Goal: Information Seeking & Learning: Learn about a topic

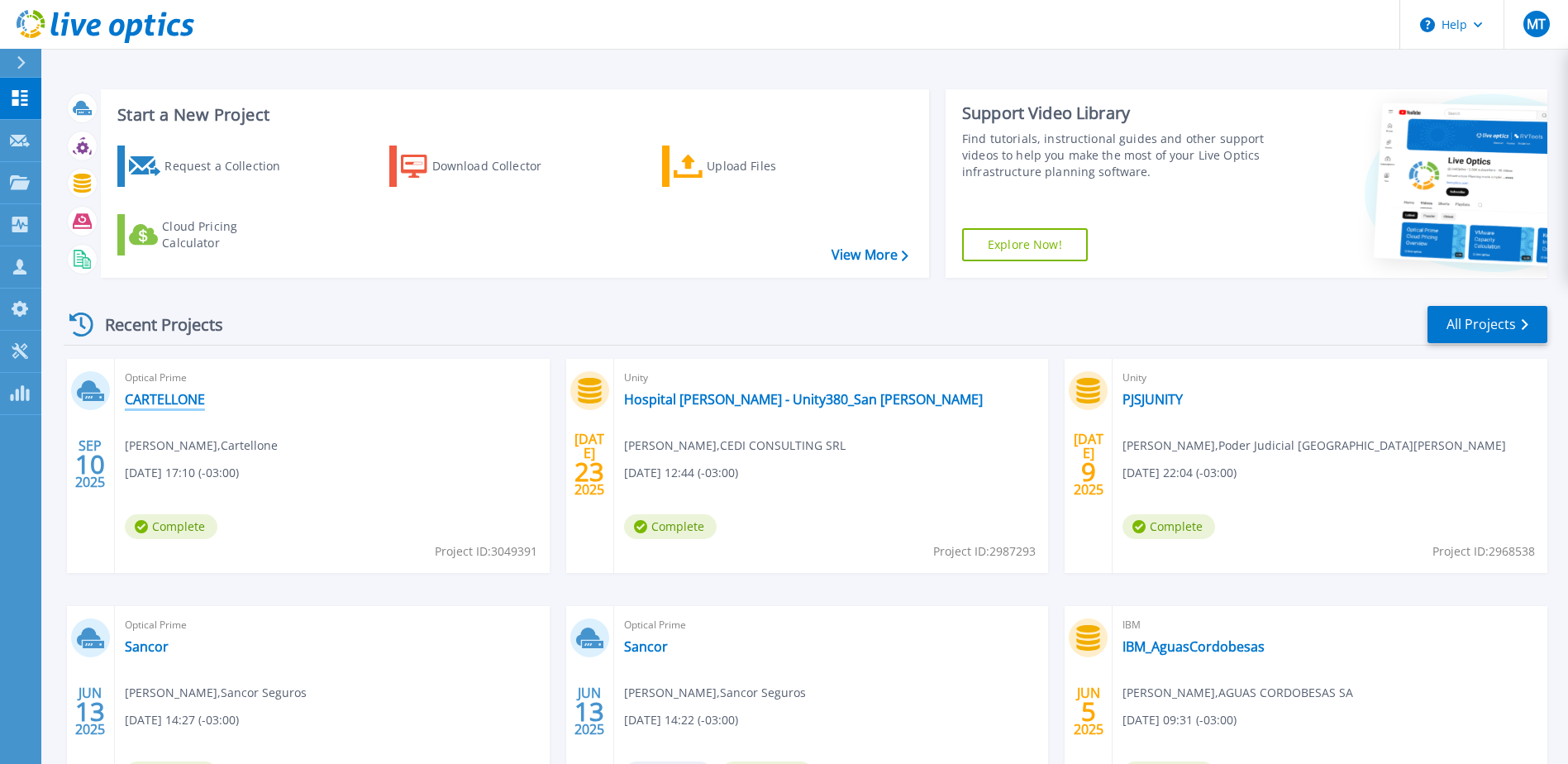
click at [170, 397] on link "CARTELLONE" at bounding box center [165, 399] width 80 height 17
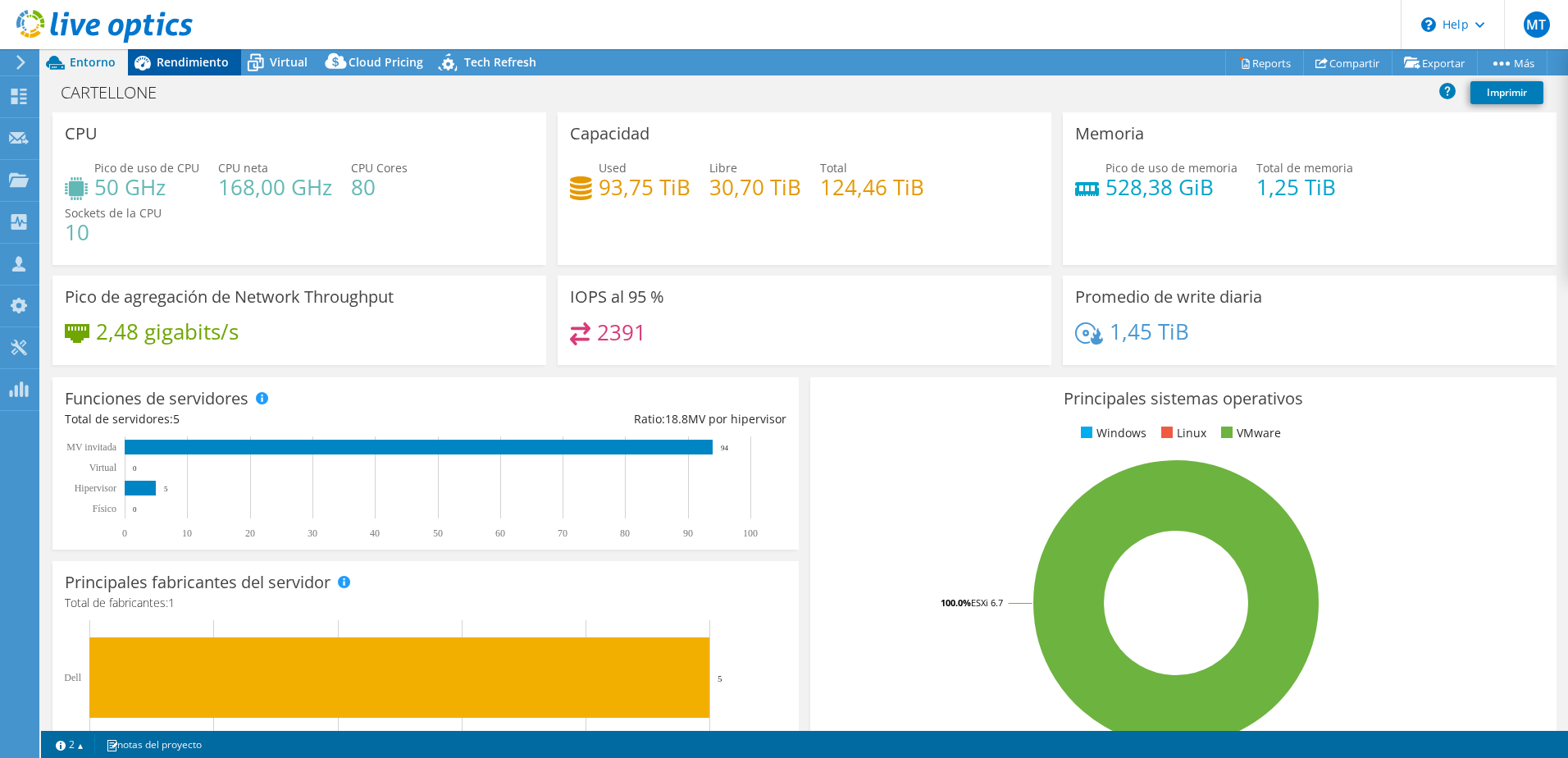
click at [176, 60] on span "Rendimiento" at bounding box center [192, 62] width 73 height 16
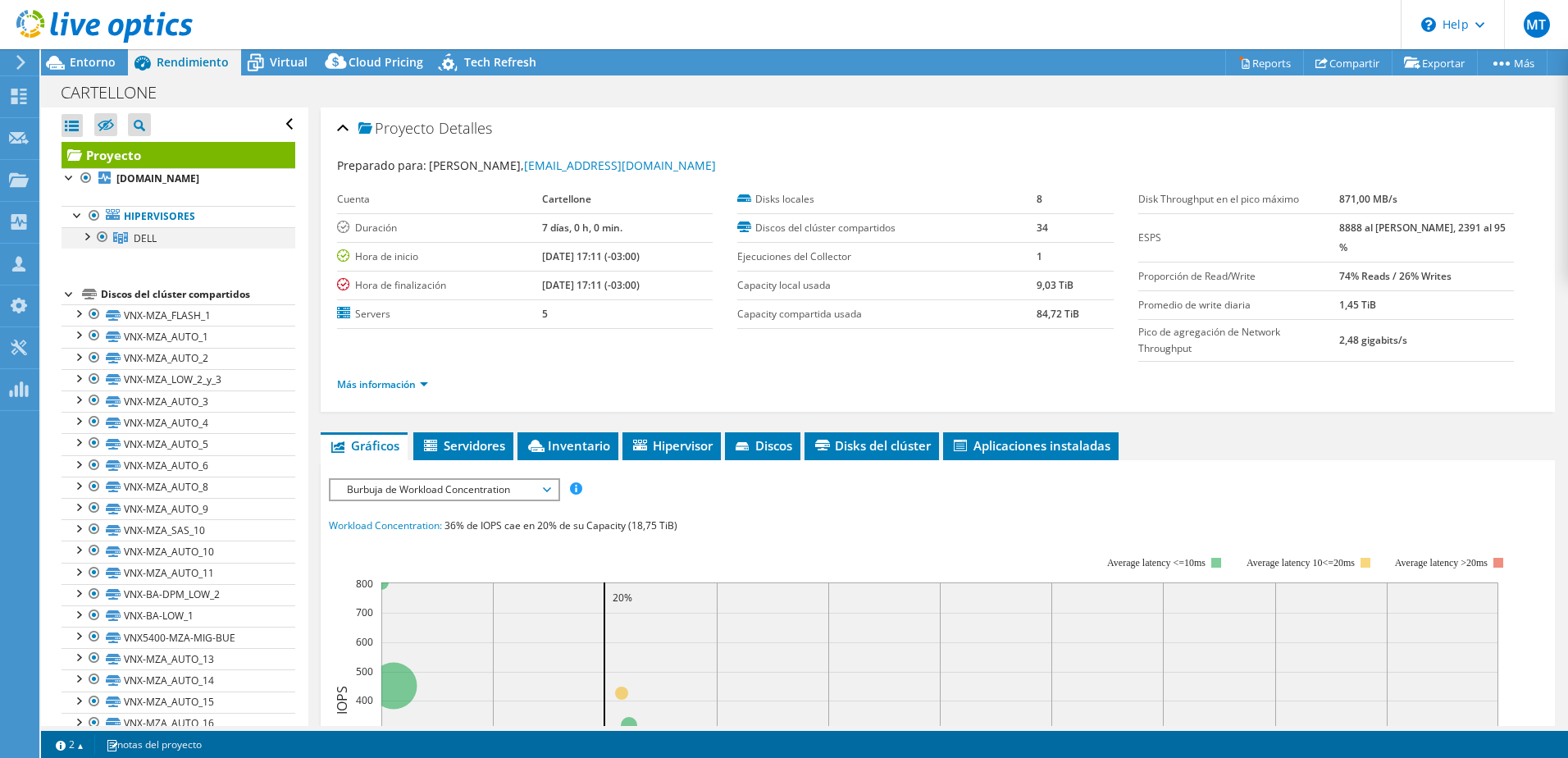
click at [82, 242] on div at bounding box center [86, 235] width 17 height 17
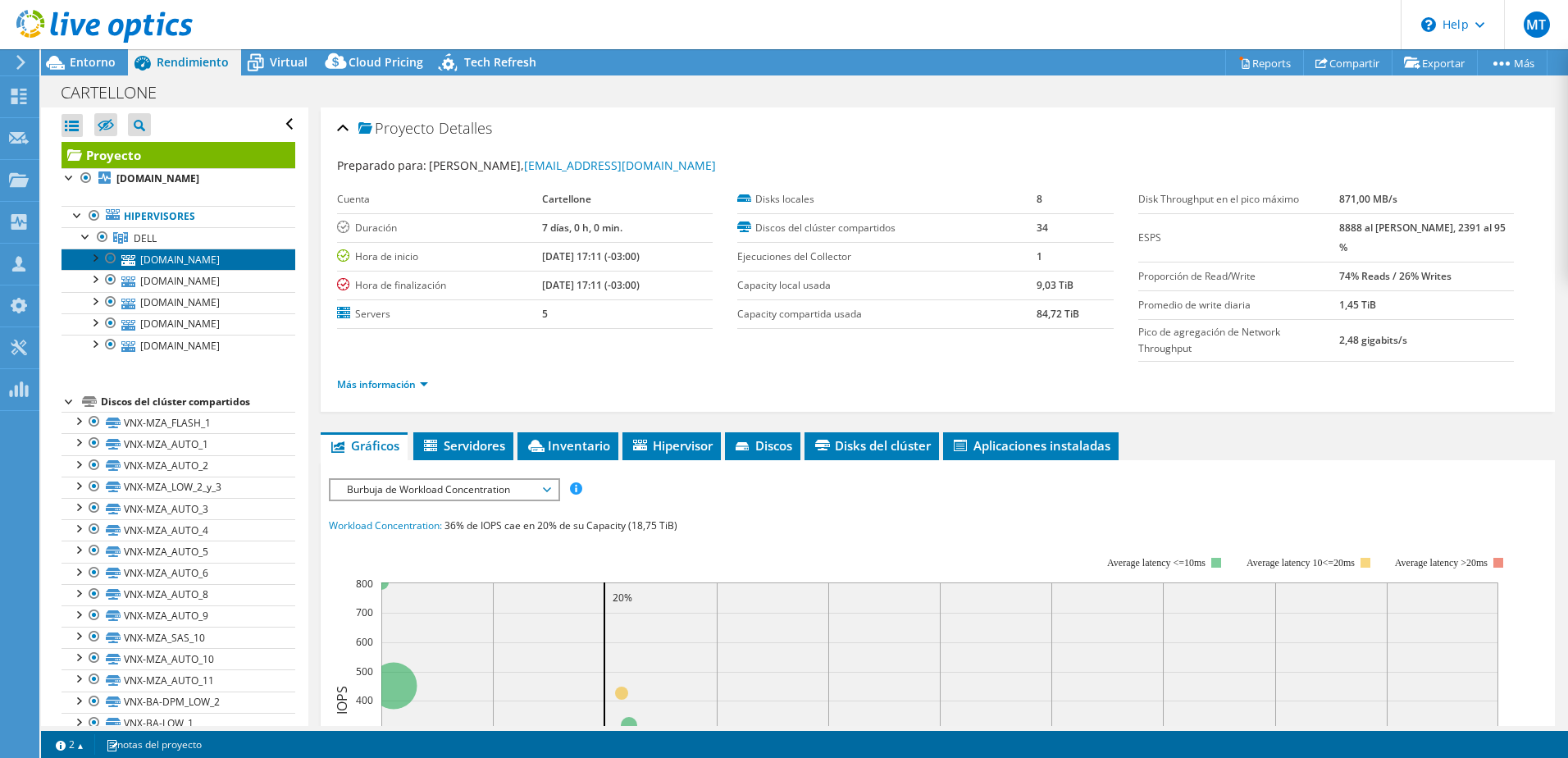
click at [205, 258] on link "[DOMAIN_NAME]" at bounding box center [178, 259] width 234 height 21
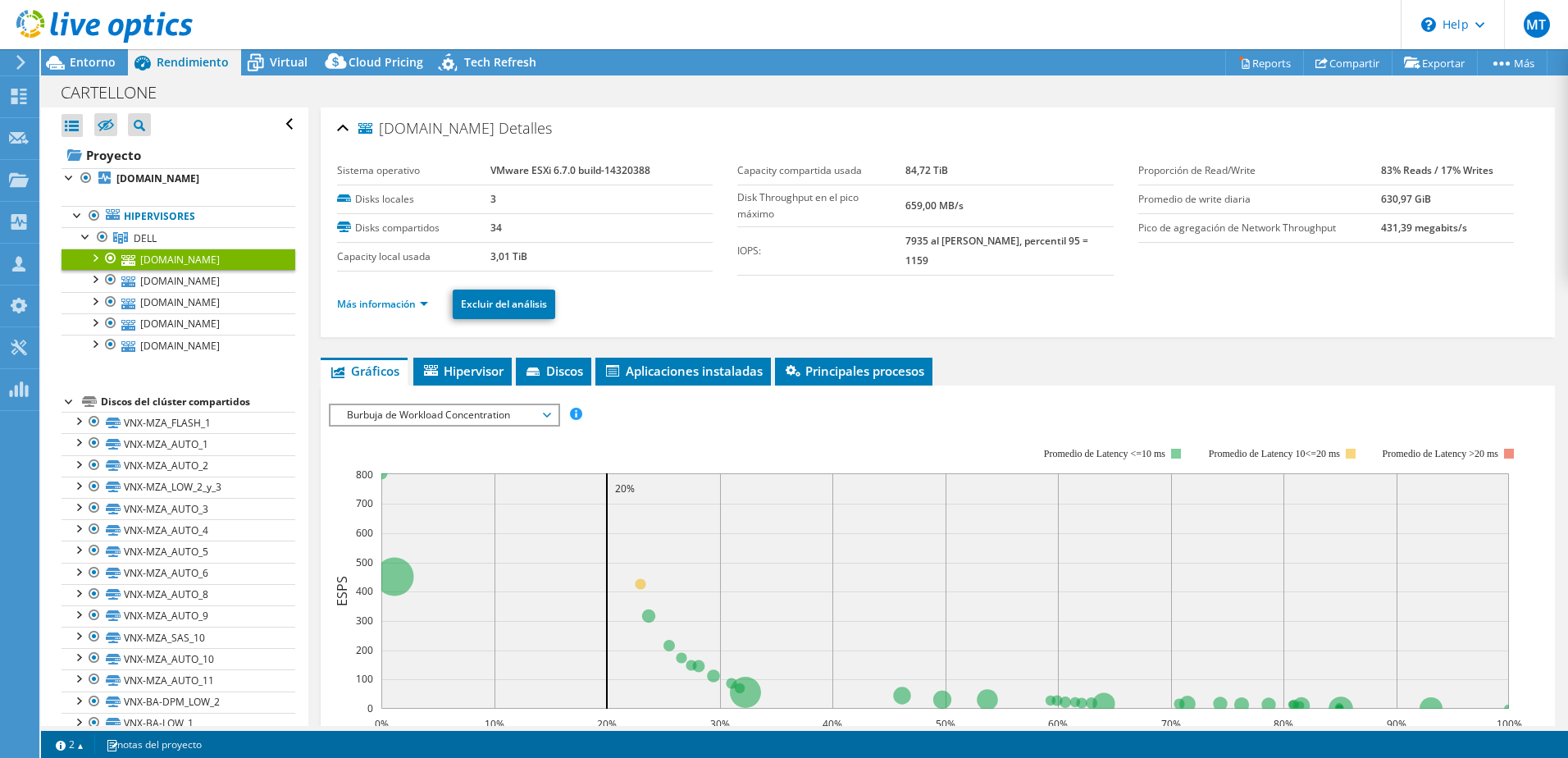
click at [96, 257] on div at bounding box center [94, 257] width 17 height 17
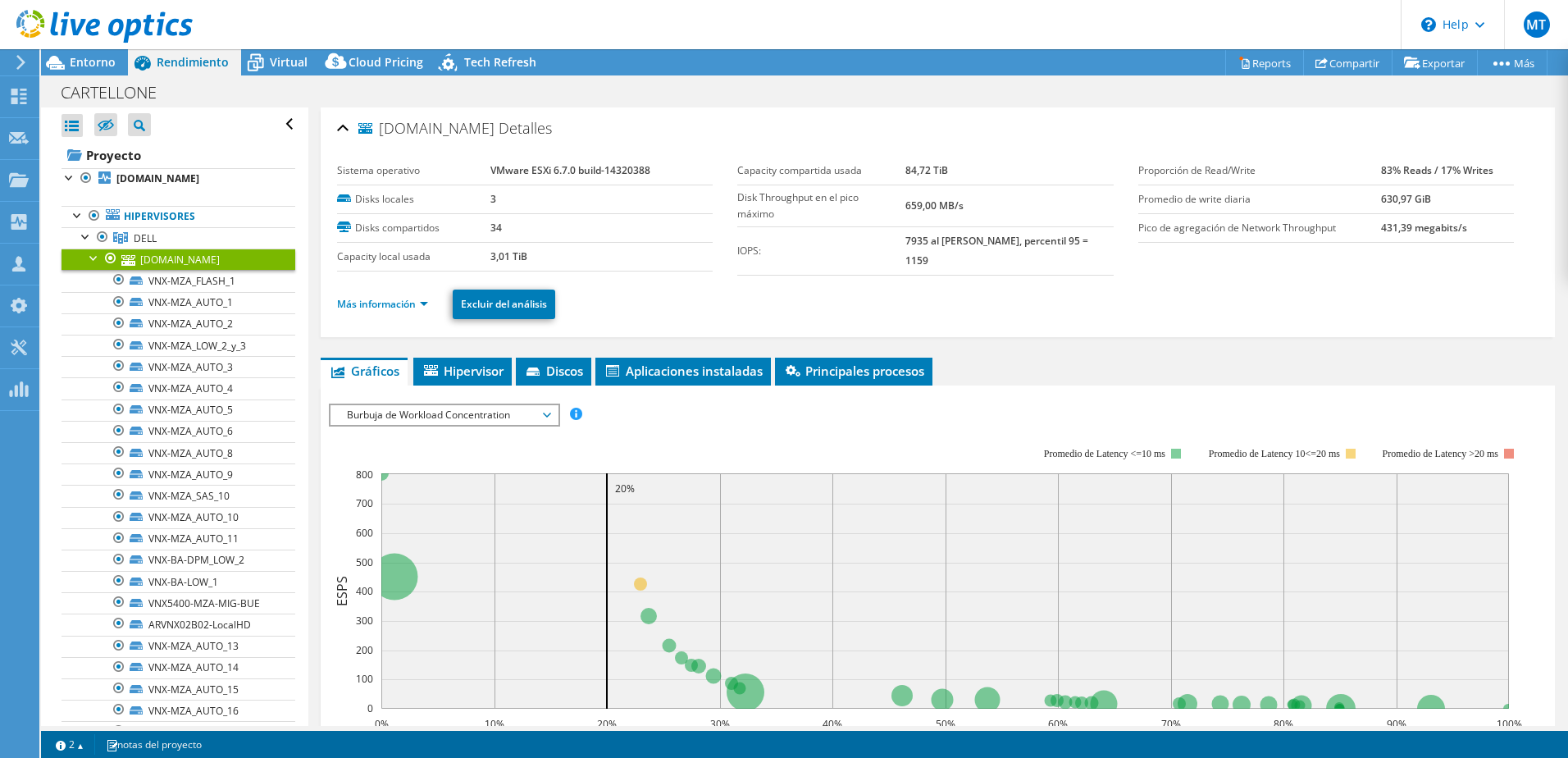
click at [96, 255] on div at bounding box center [94, 257] width 17 height 17
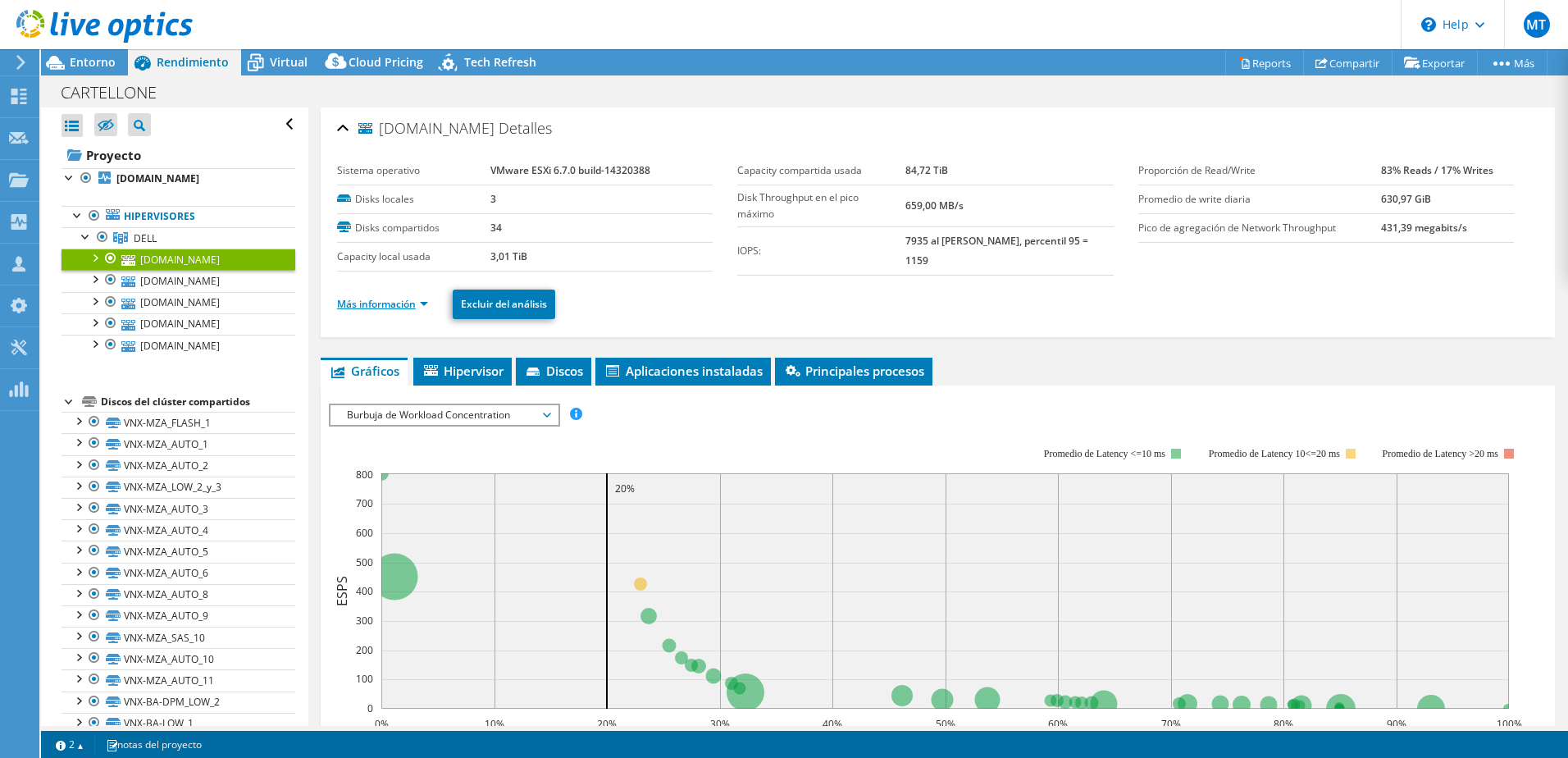
click at [371, 297] on link "Más información" at bounding box center [383, 304] width 91 height 14
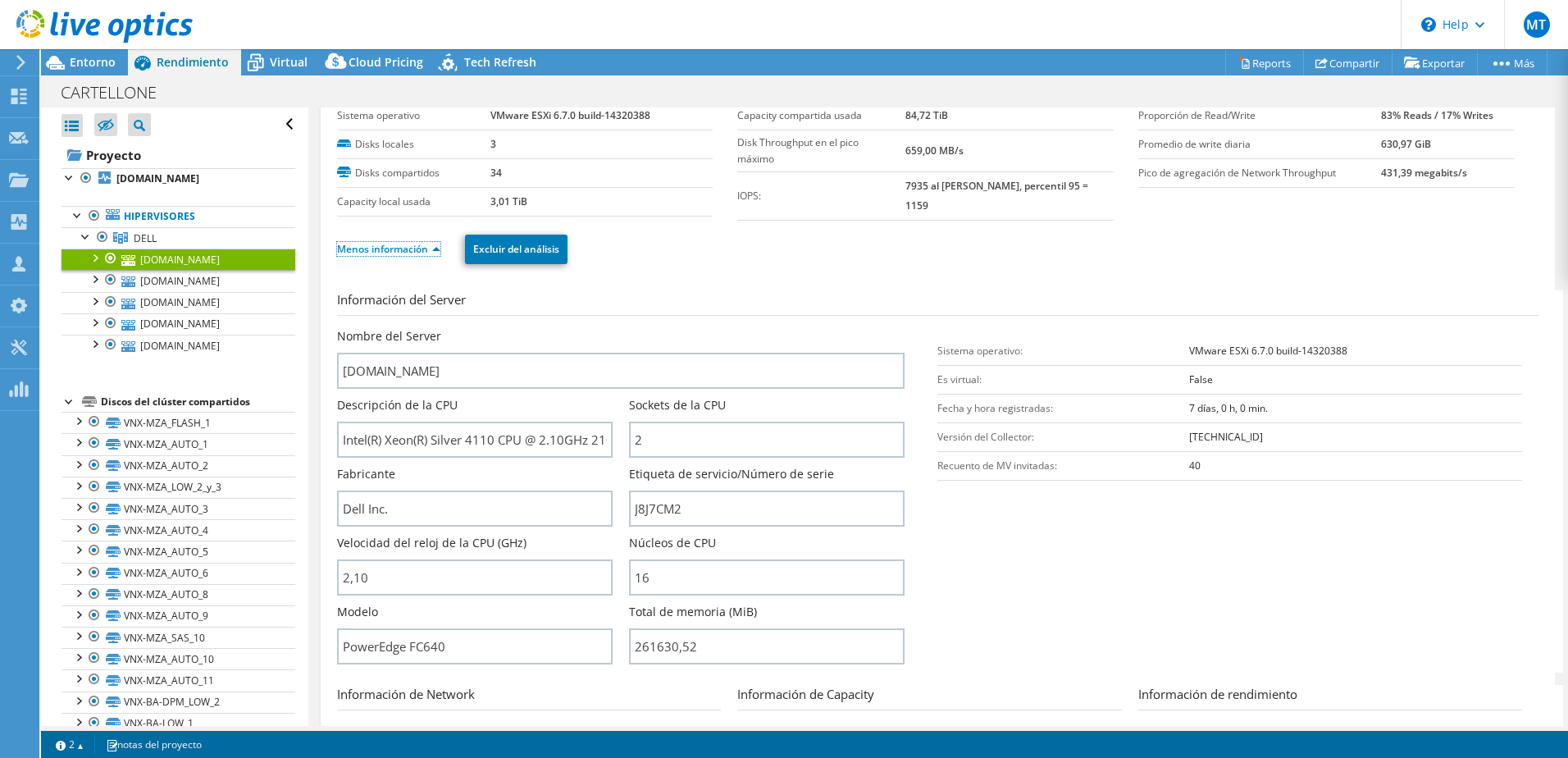
scroll to position [109, 0]
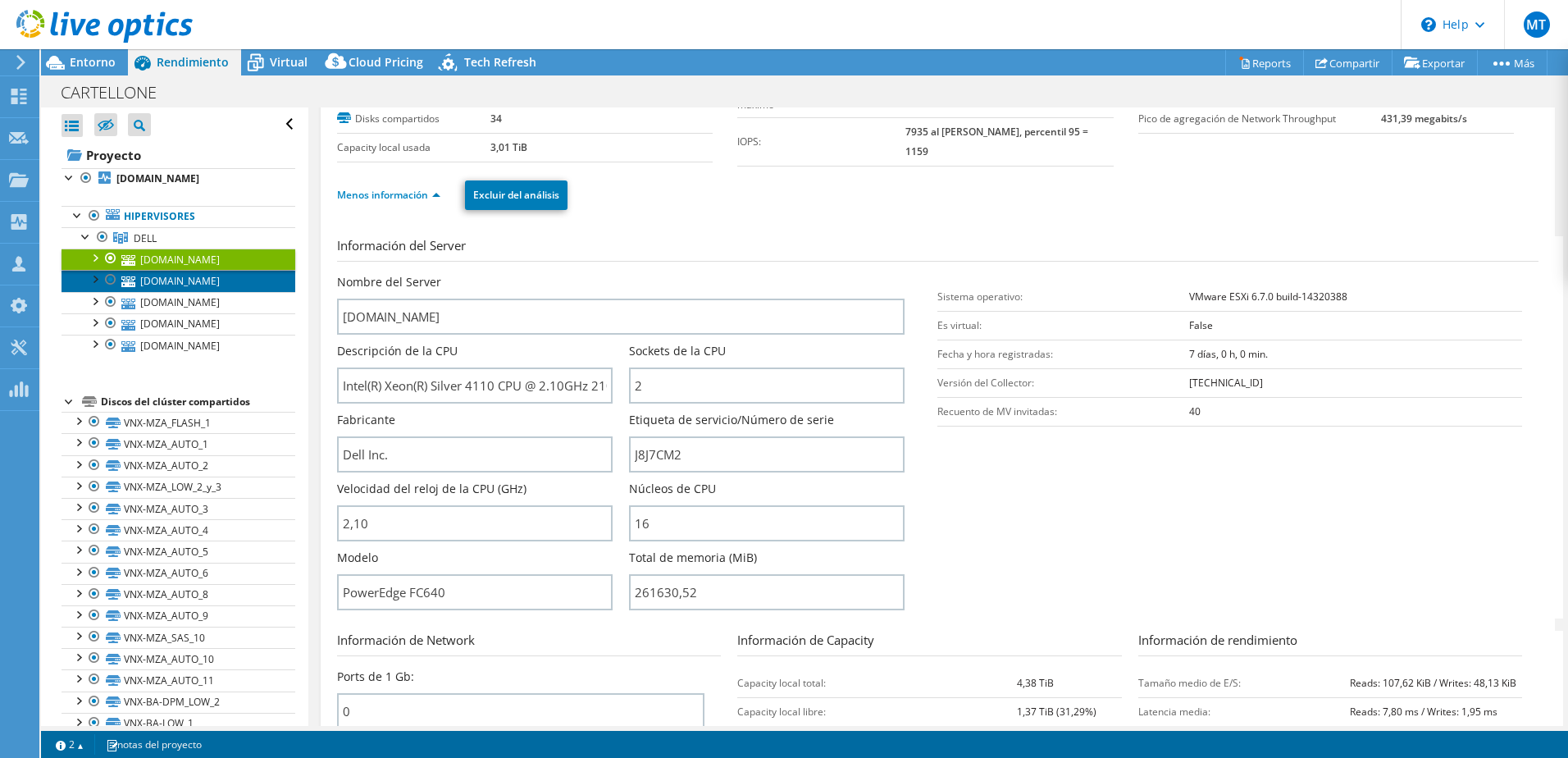
click at [242, 283] on link "[DOMAIN_NAME]" at bounding box center [178, 280] width 234 height 21
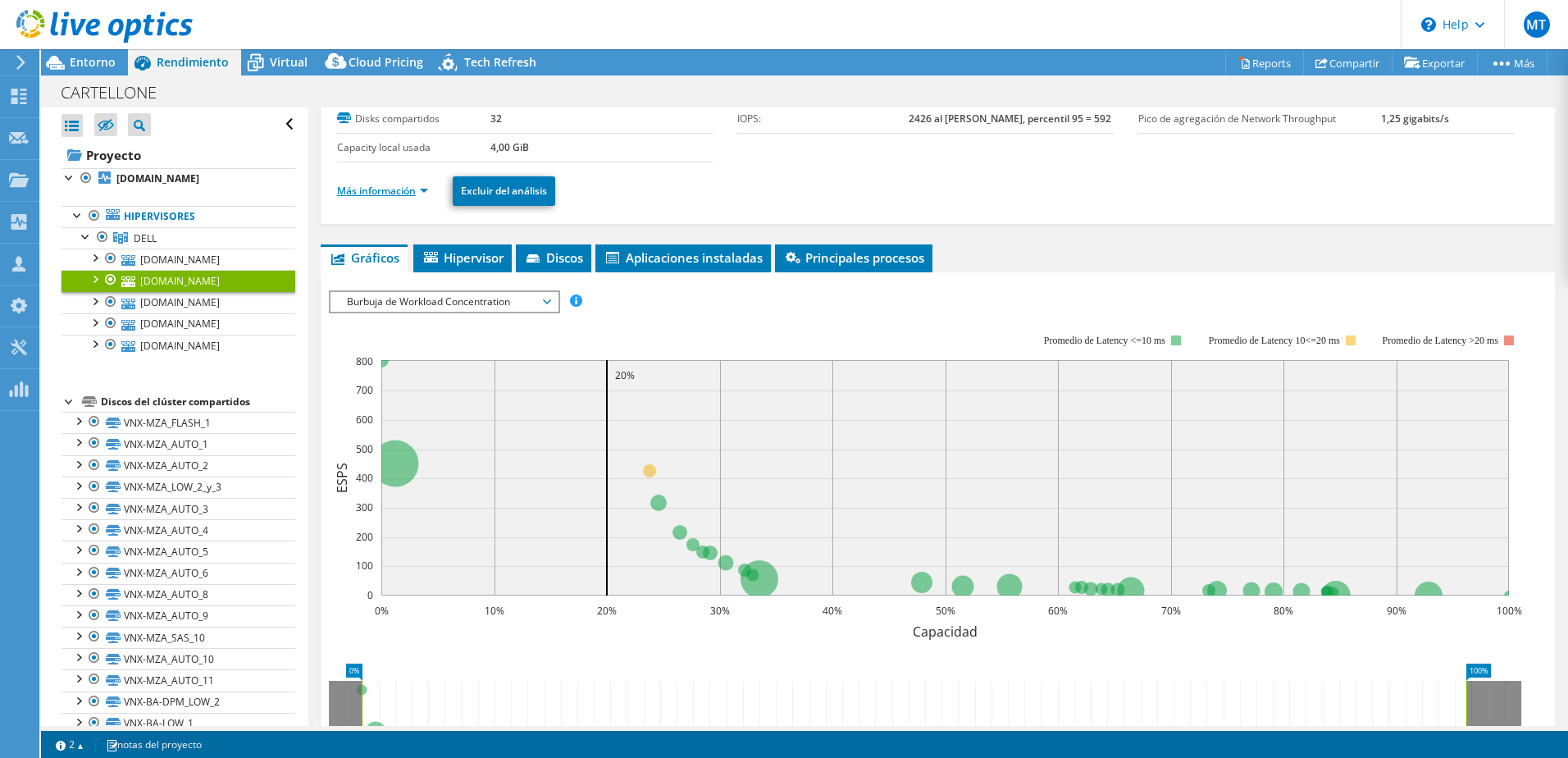
click at [394, 191] on link "Más información" at bounding box center [383, 190] width 91 height 14
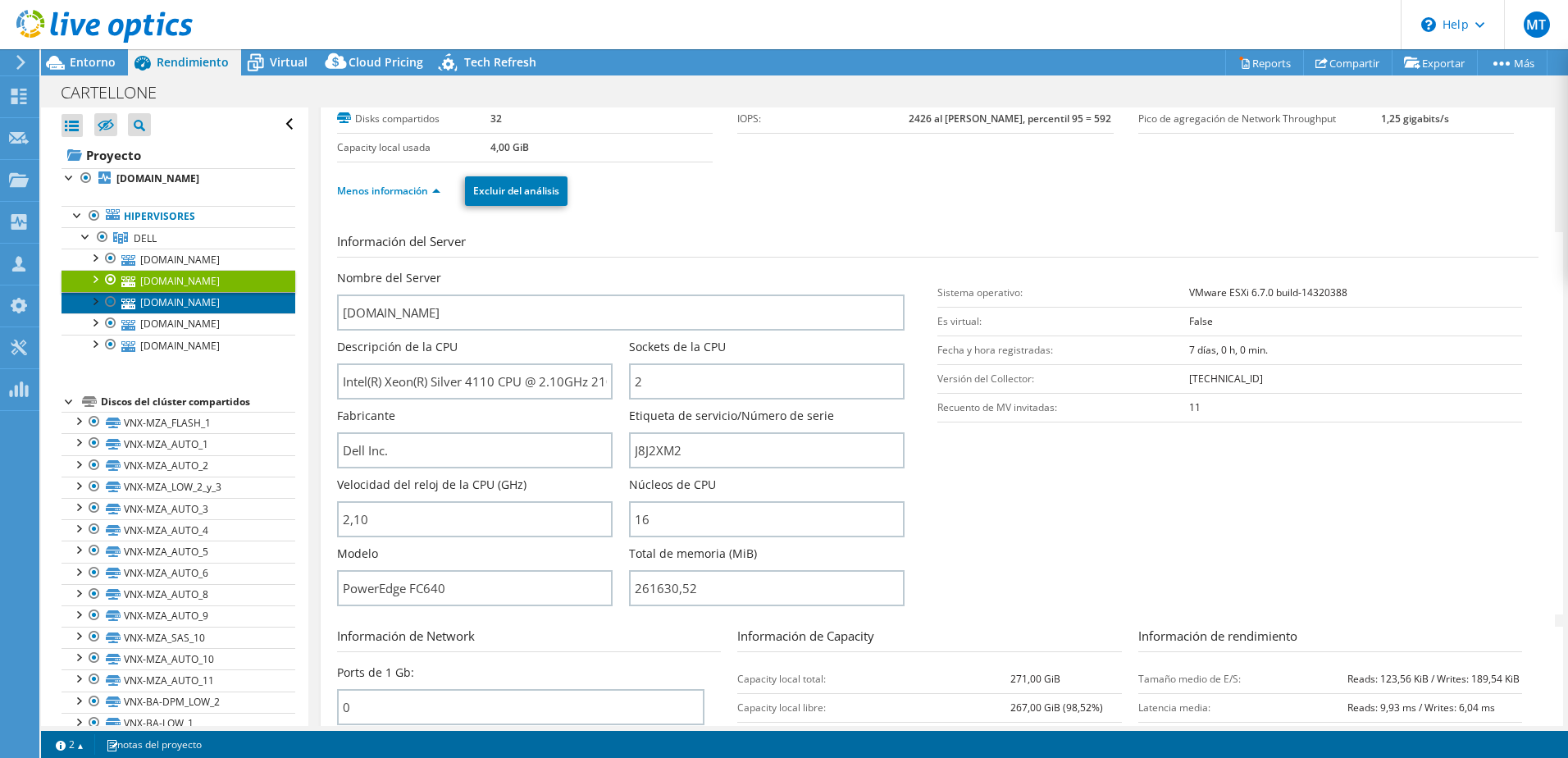
click at [231, 311] on link "[DOMAIN_NAME]" at bounding box center [178, 302] width 234 height 21
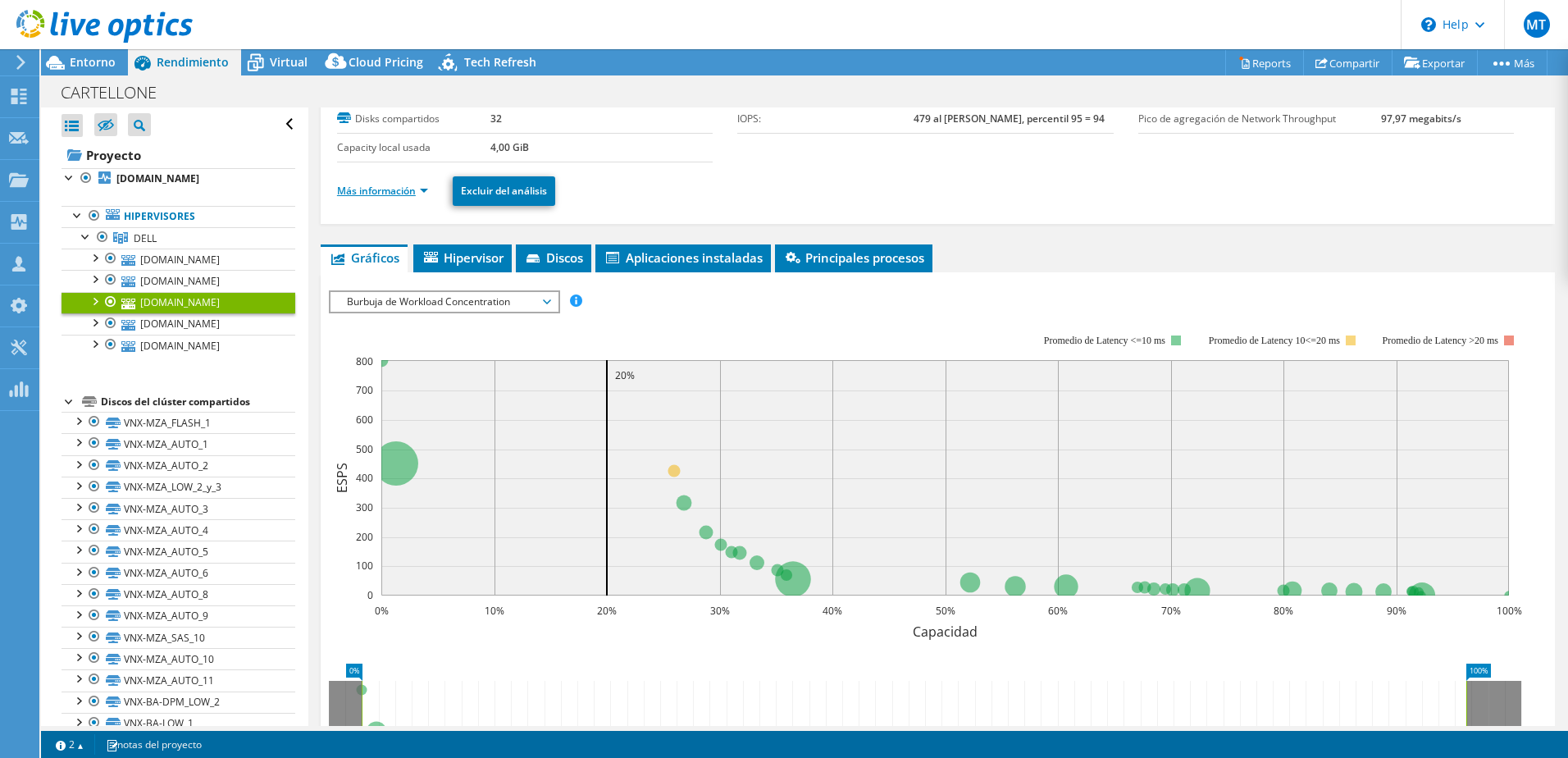
click at [359, 188] on link "Más información" at bounding box center [383, 190] width 91 height 14
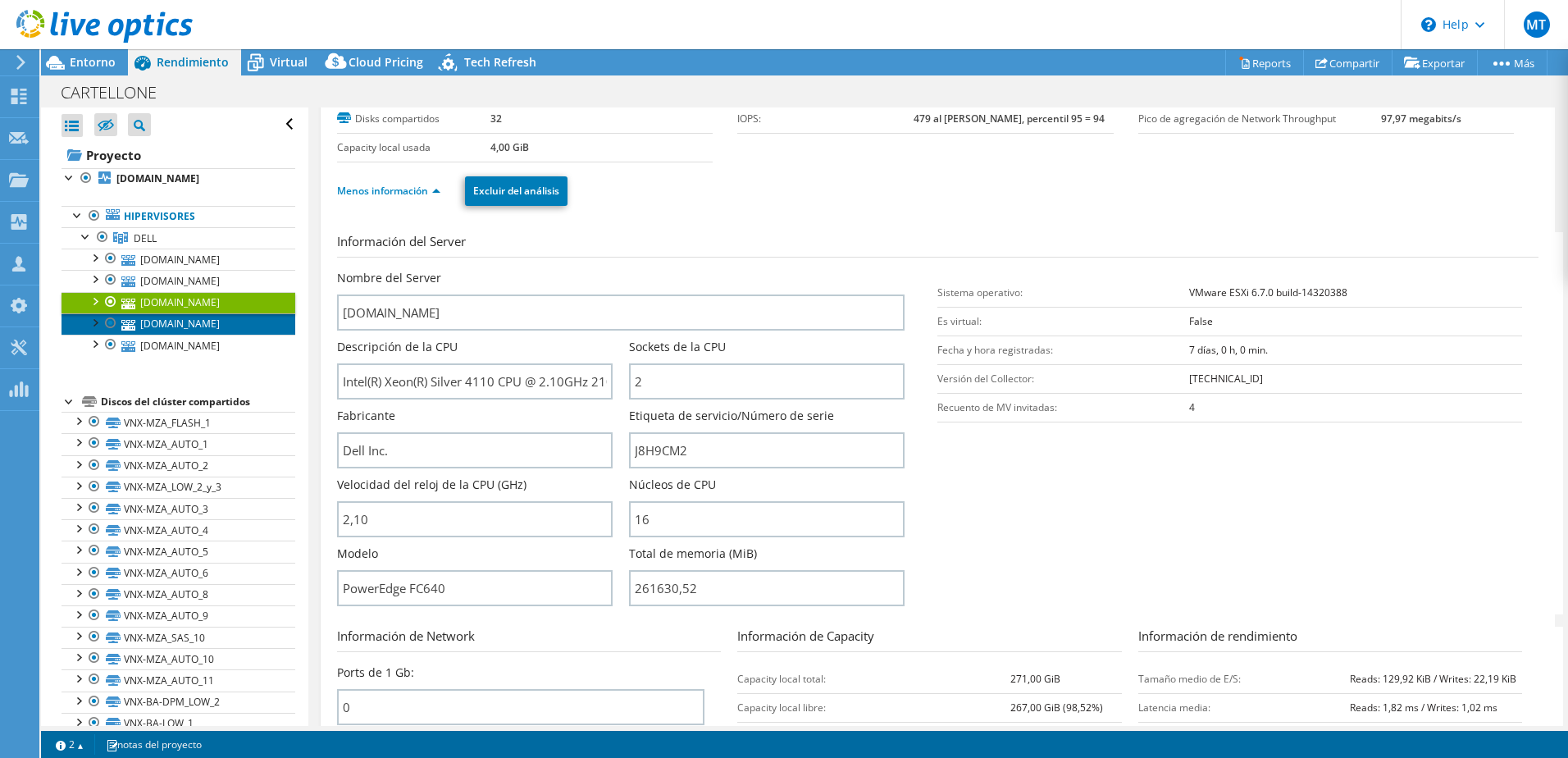
click at [218, 327] on link "[DOMAIN_NAME]" at bounding box center [178, 324] width 234 height 21
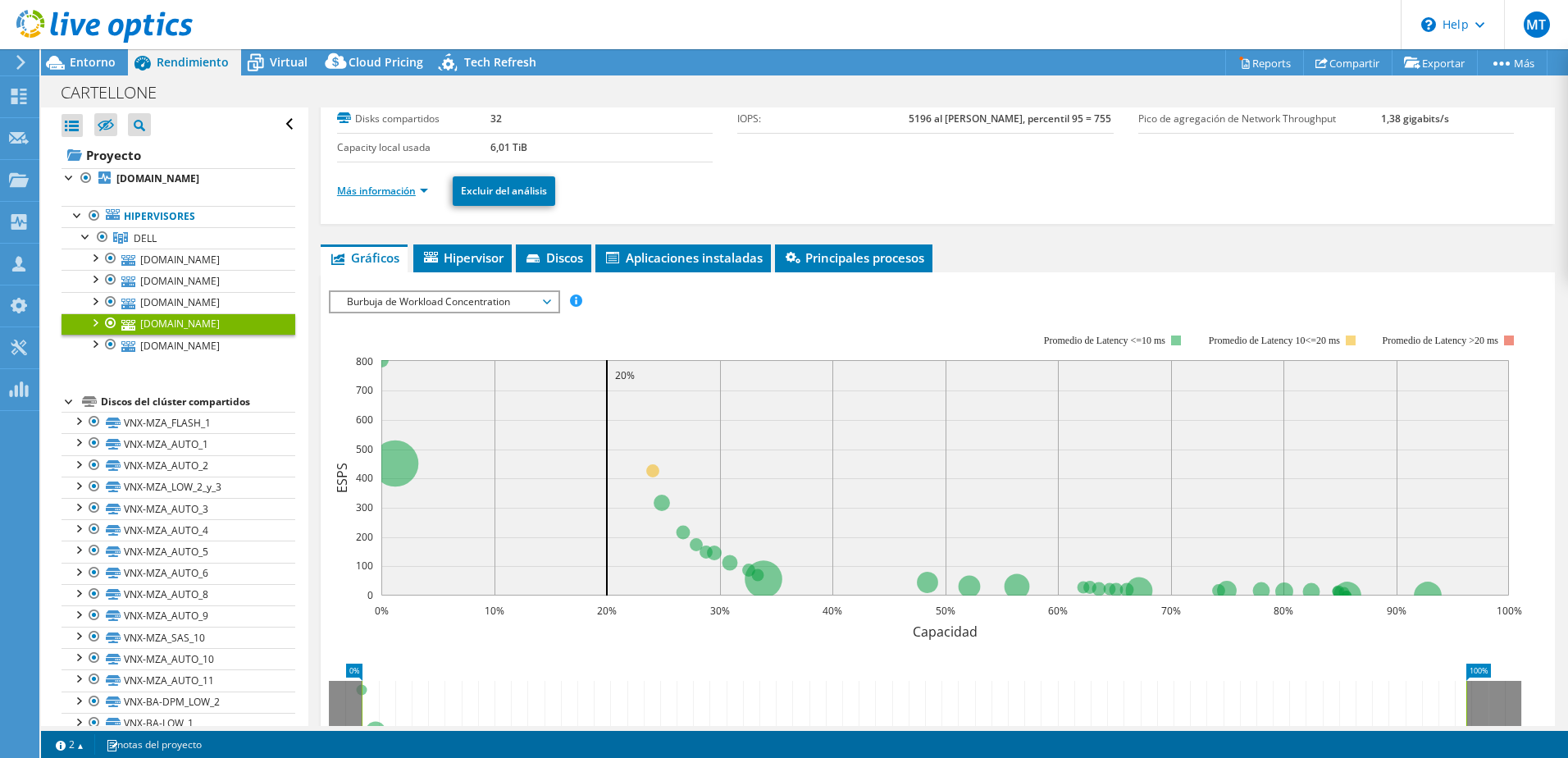
click at [362, 193] on link "Más información" at bounding box center [383, 190] width 91 height 14
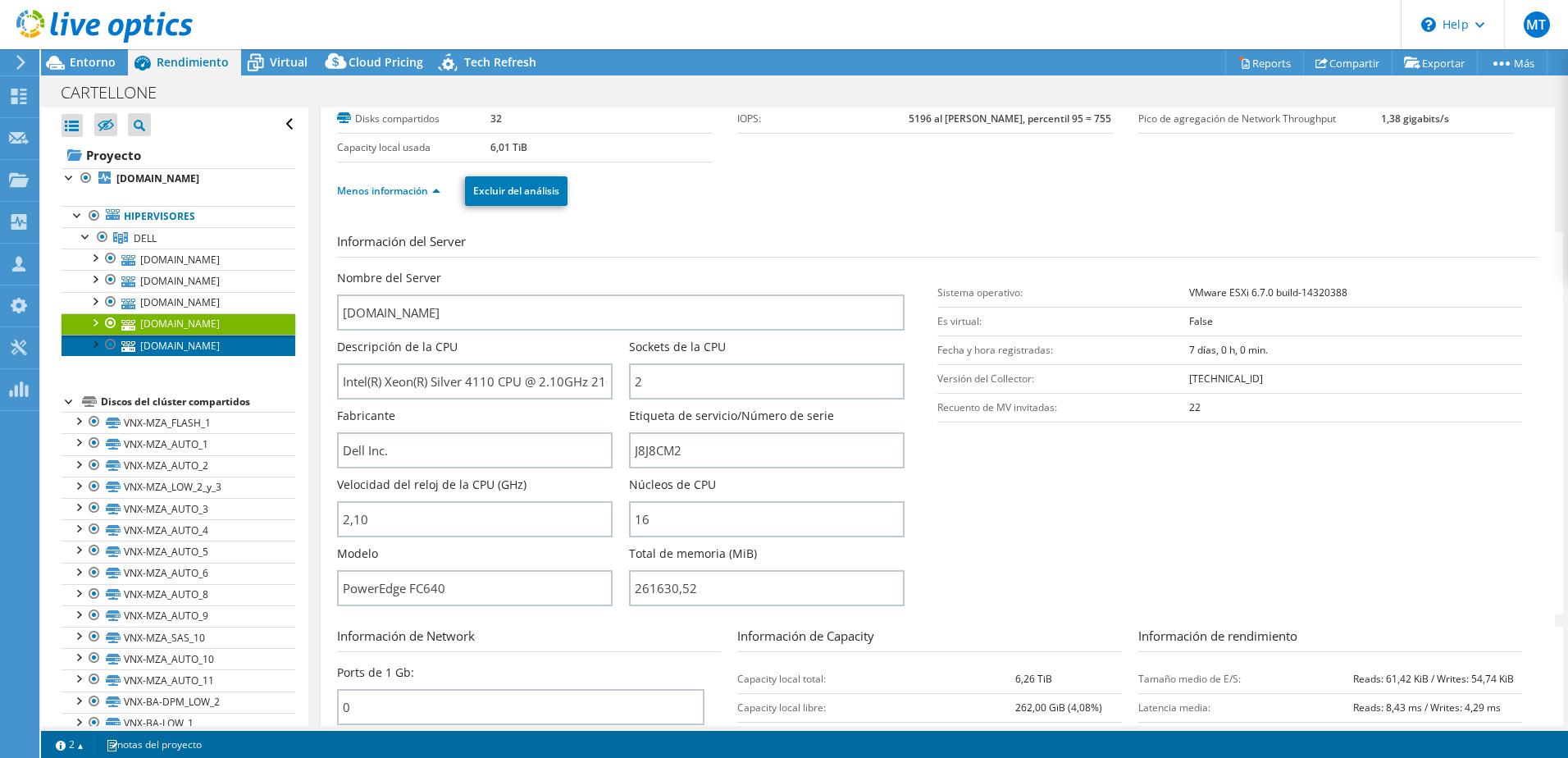
click at [216, 345] on link "[DOMAIN_NAME]" at bounding box center [178, 345] width 234 height 21
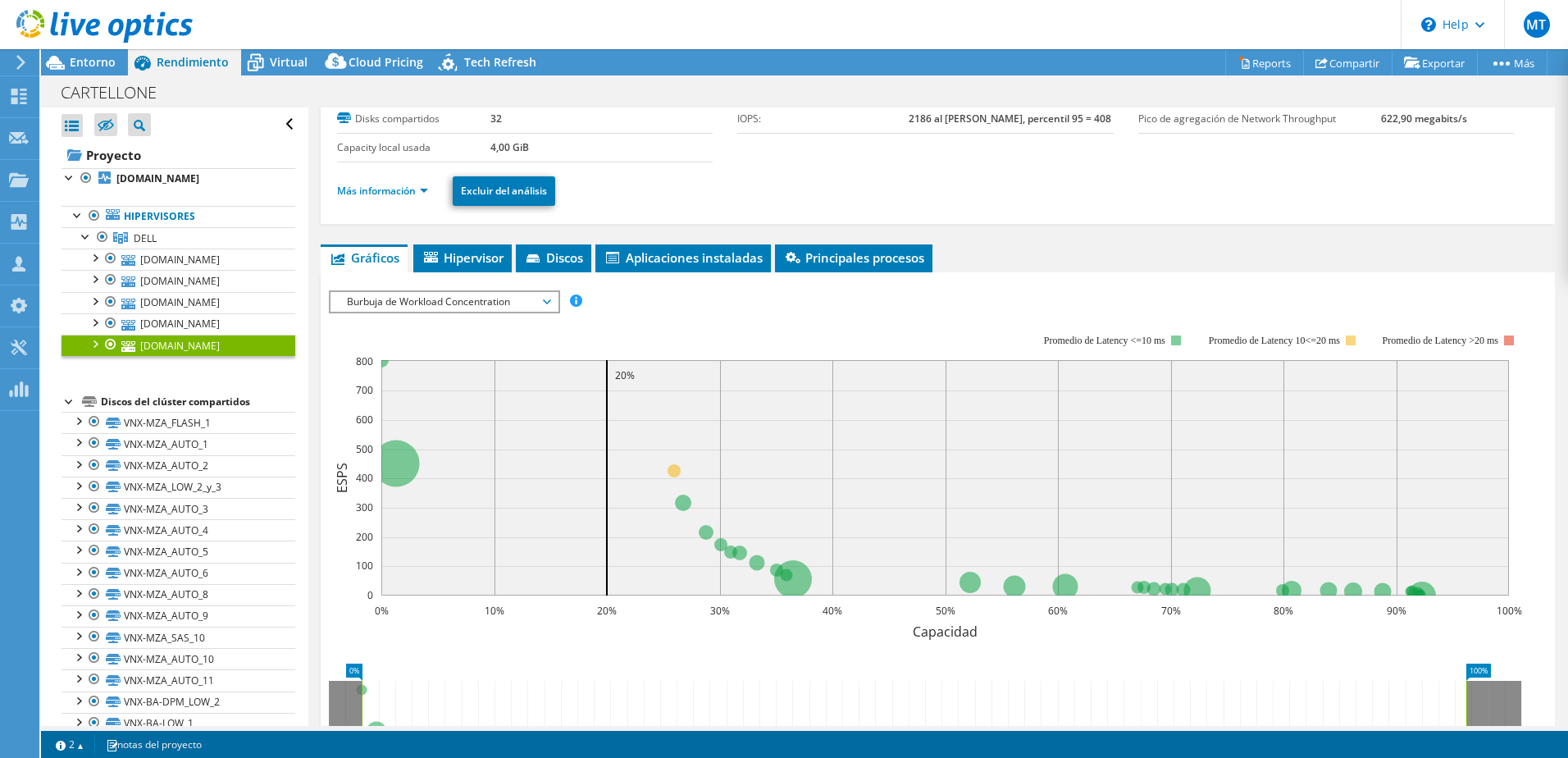
click at [96, 335] on div at bounding box center [94, 342] width 17 height 17
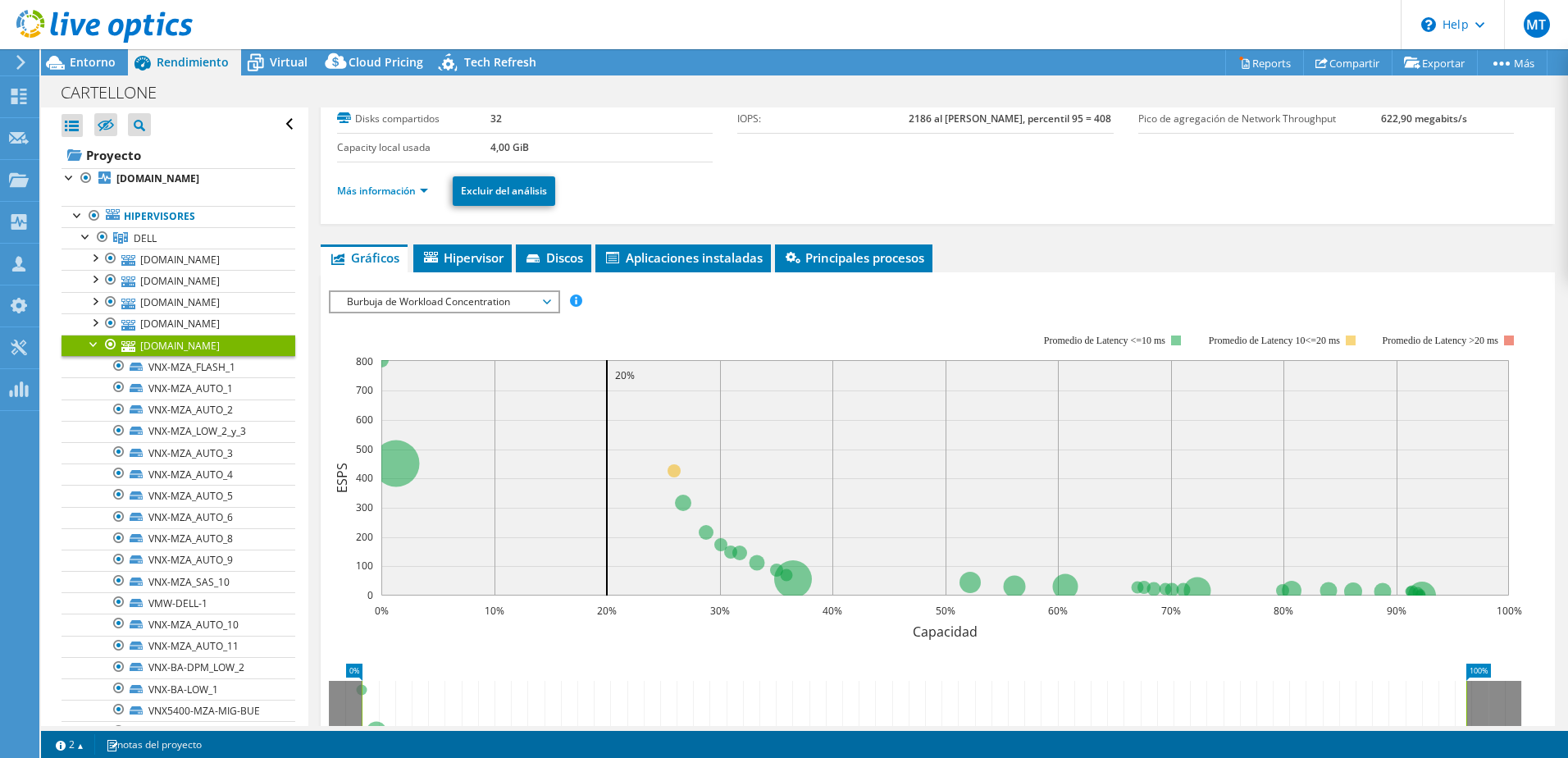
click at [90, 339] on div at bounding box center [94, 342] width 17 height 17
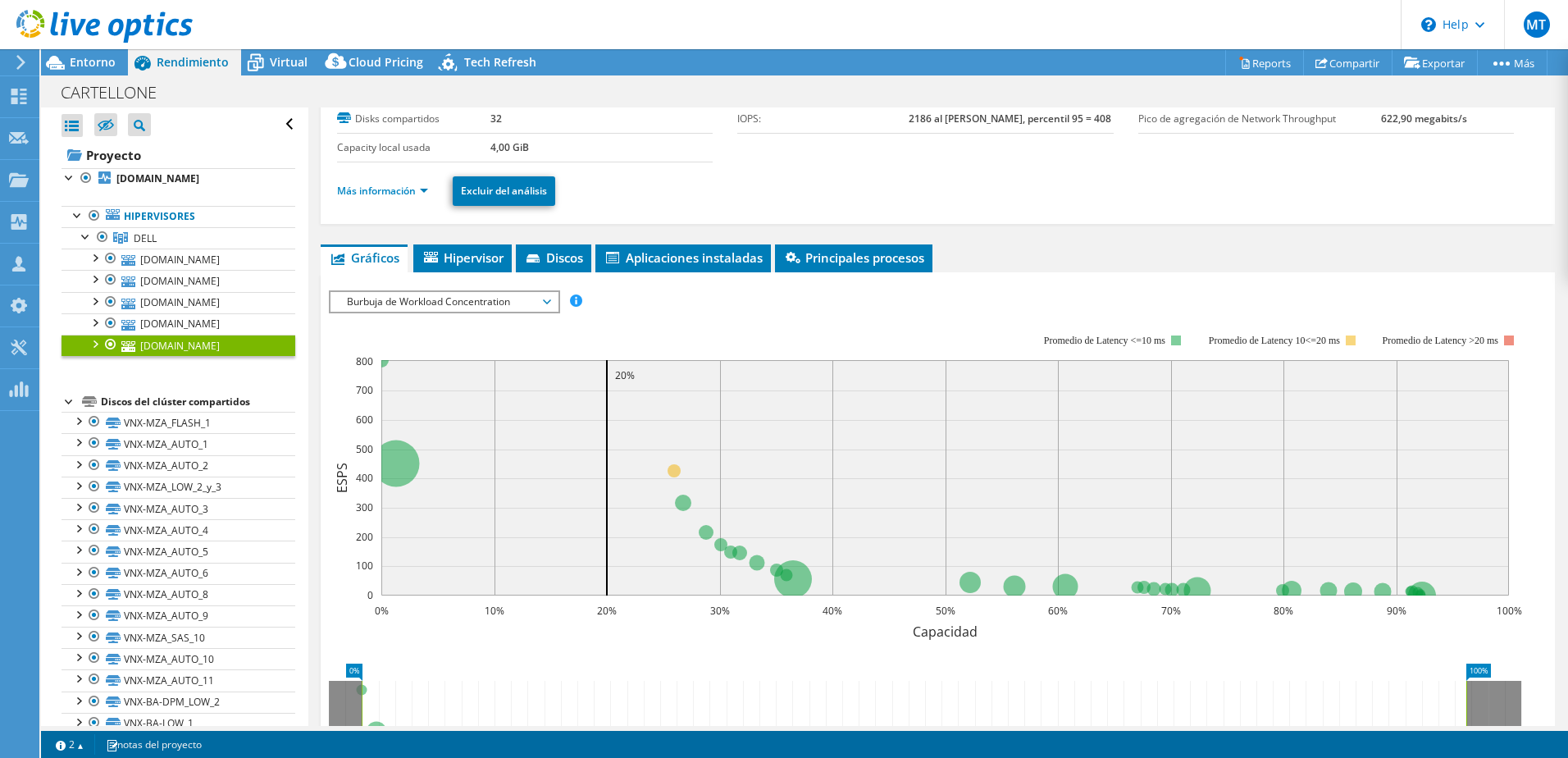
click at [94, 342] on div at bounding box center [94, 342] width 17 height 17
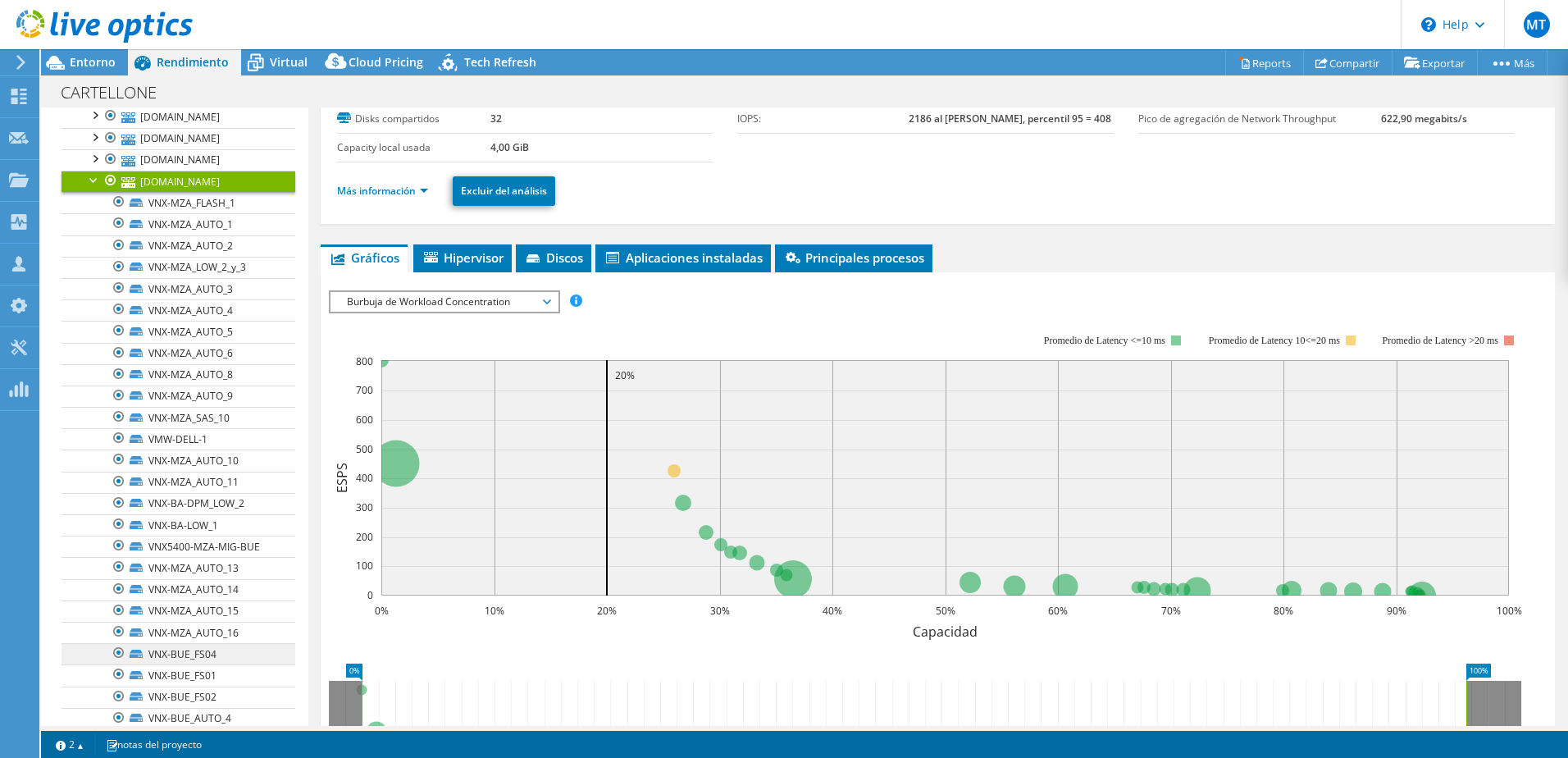
scroll to position [55, 0]
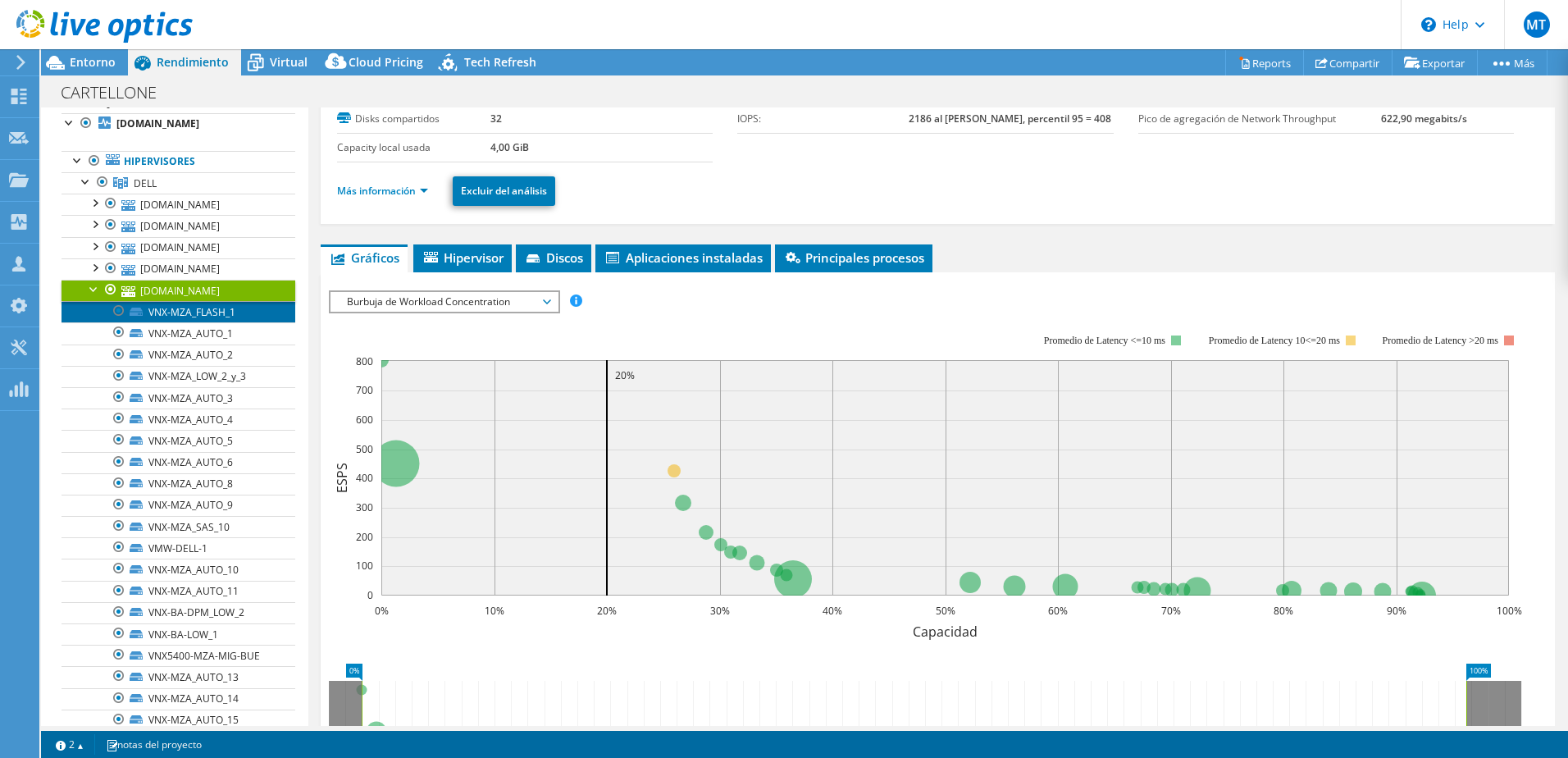
click at [211, 316] on link "VNX-MZA_FLASH_1" at bounding box center [178, 312] width 234 height 21
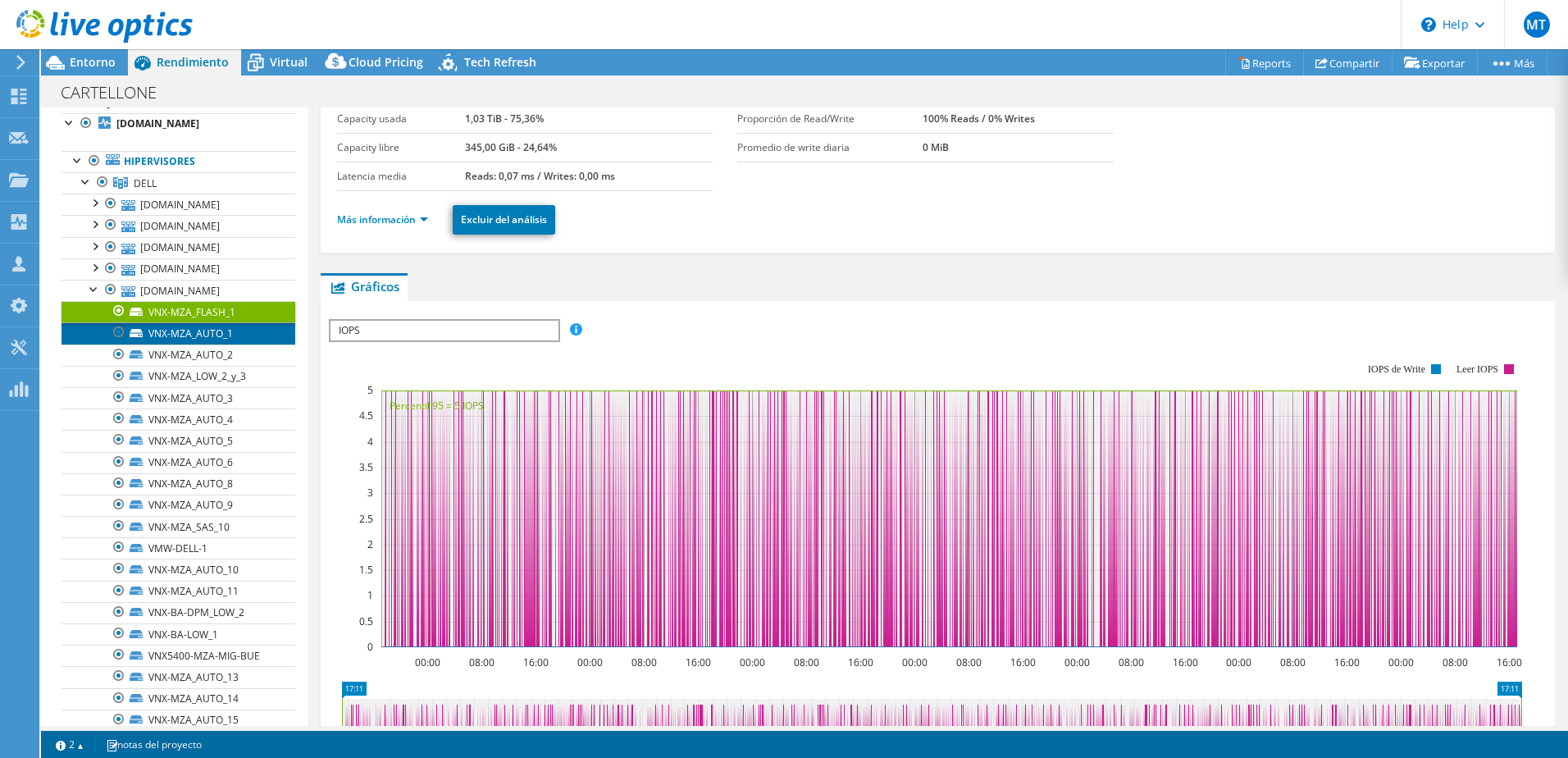
click at [210, 337] on link "VNX-MZA_AUTO_1" at bounding box center [178, 333] width 234 height 21
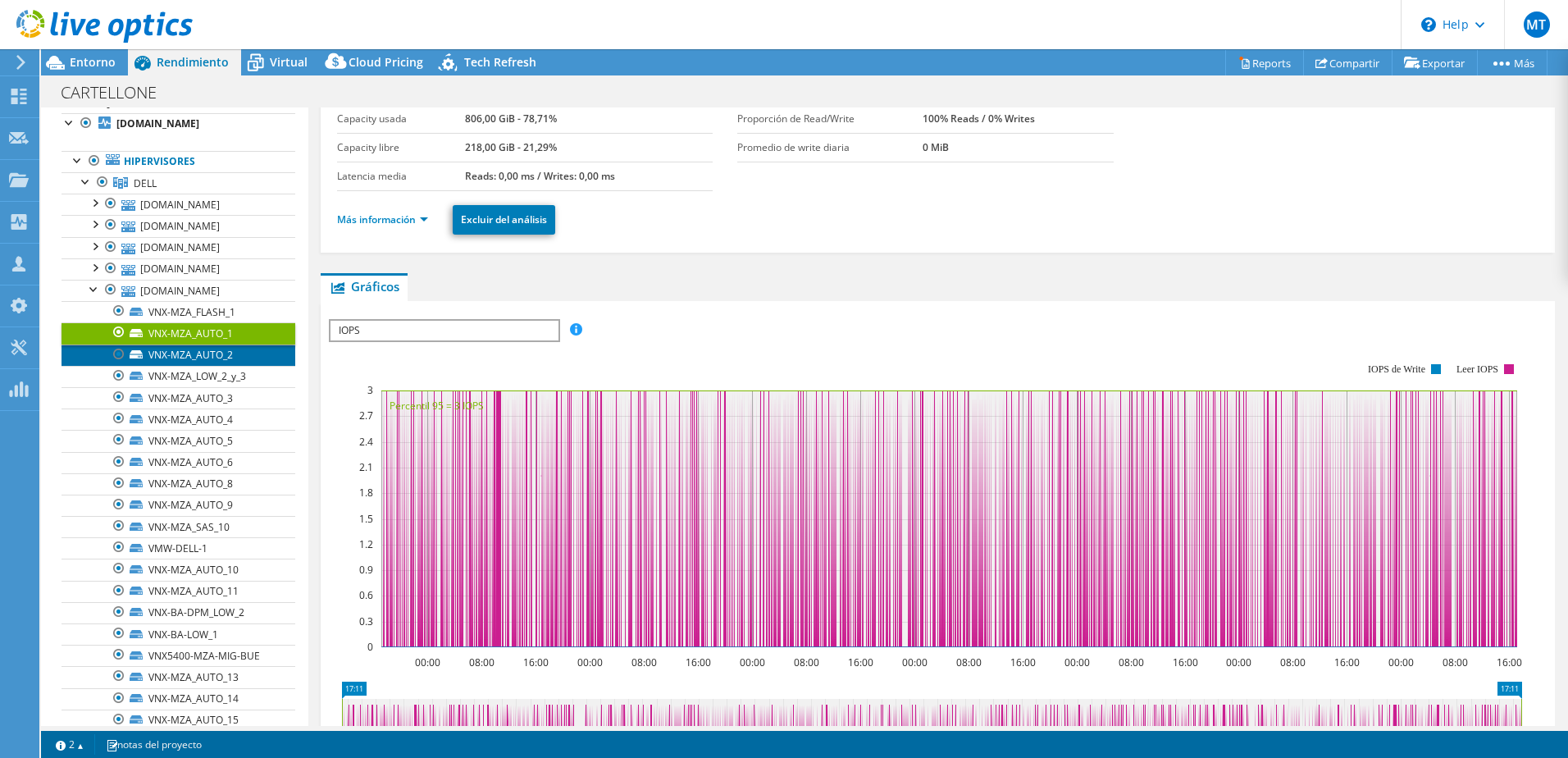
click at [212, 356] on link "VNX-MZA_AUTO_2" at bounding box center [178, 355] width 234 height 21
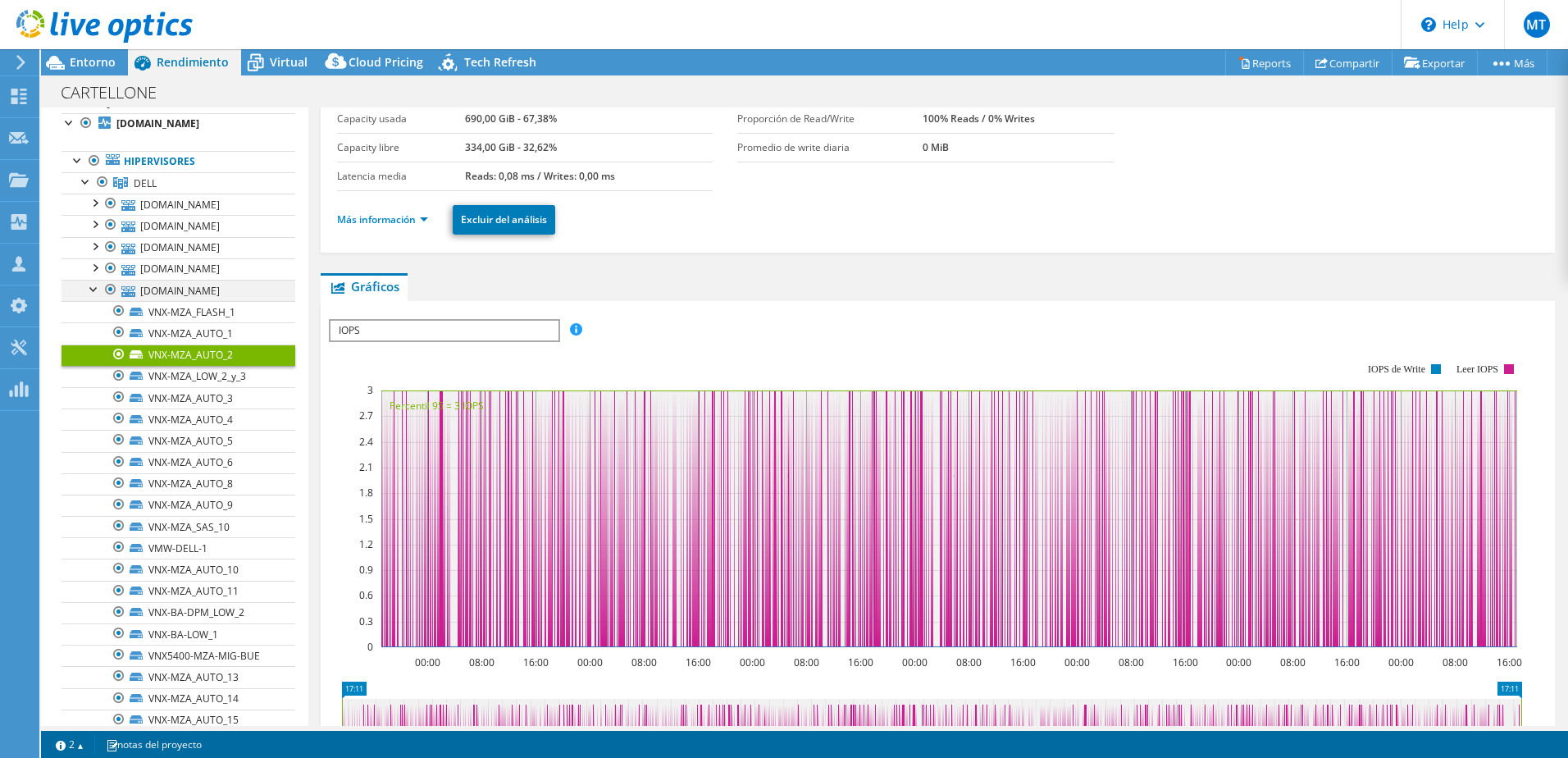
click at [92, 287] on div at bounding box center [94, 287] width 17 height 17
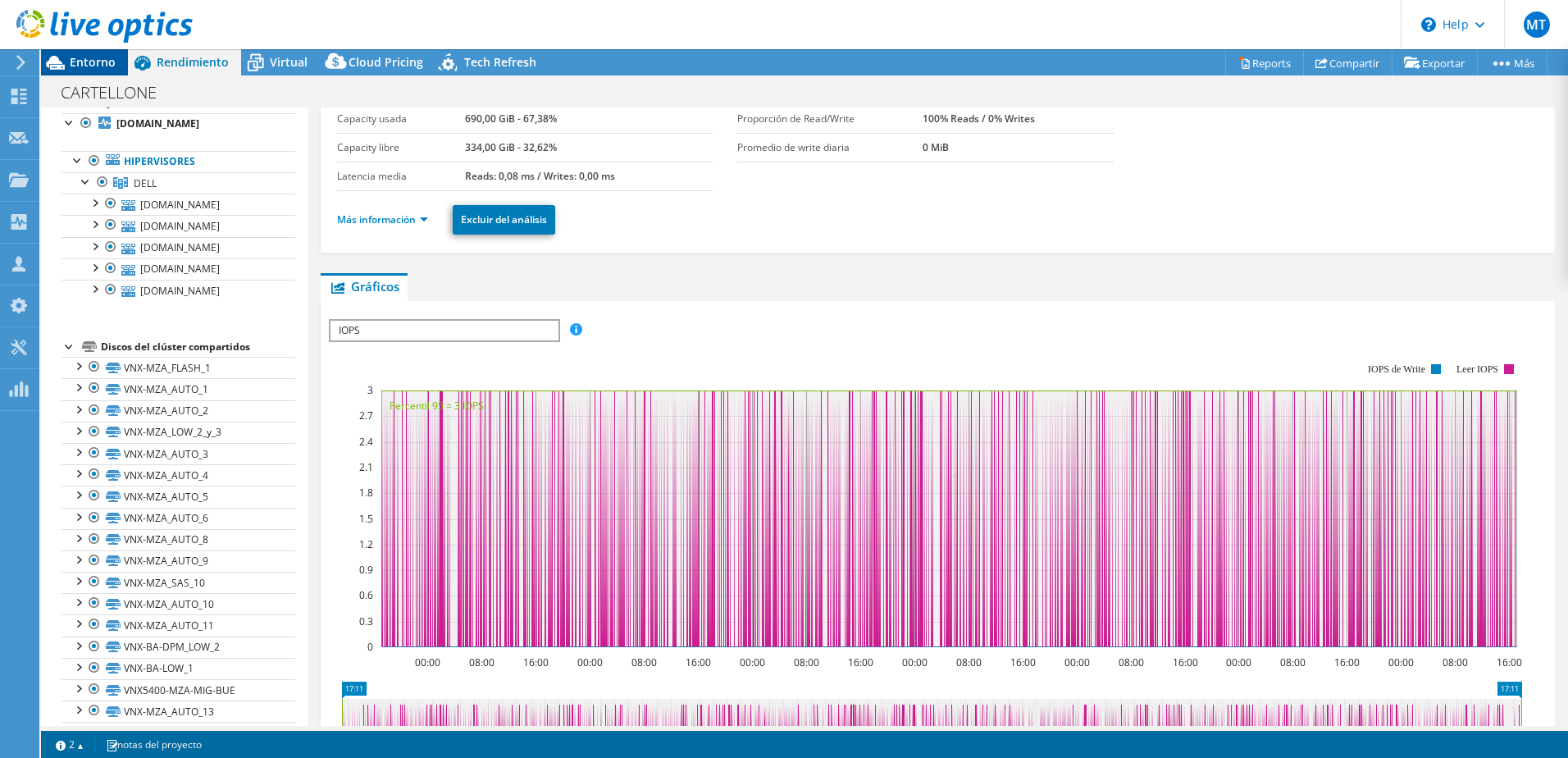
click at [109, 57] on span "Entorno" at bounding box center [93, 62] width 46 height 16
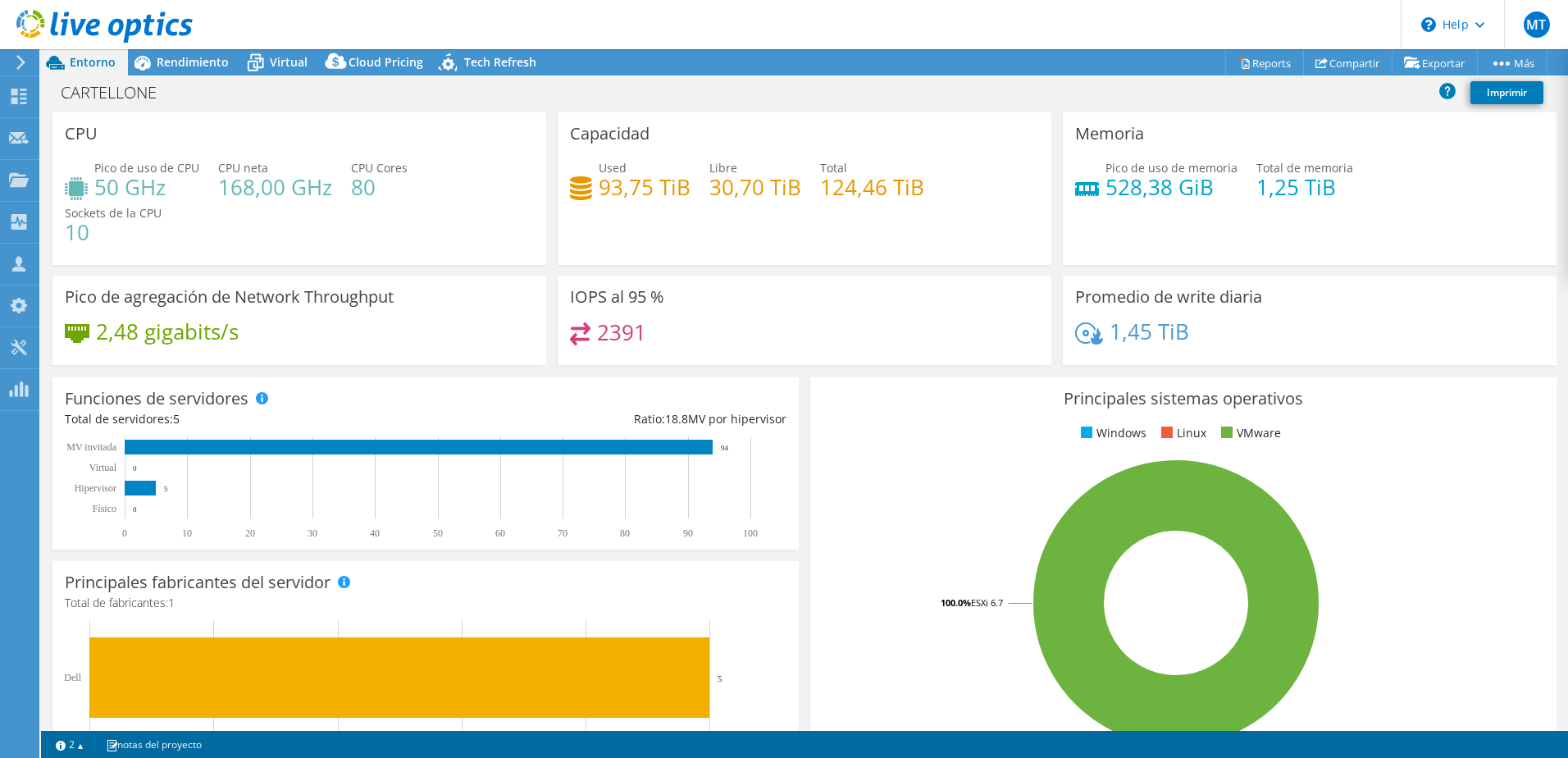
click at [298, 60] on span "Virtual" at bounding box center [288, 62] width 38 height 16
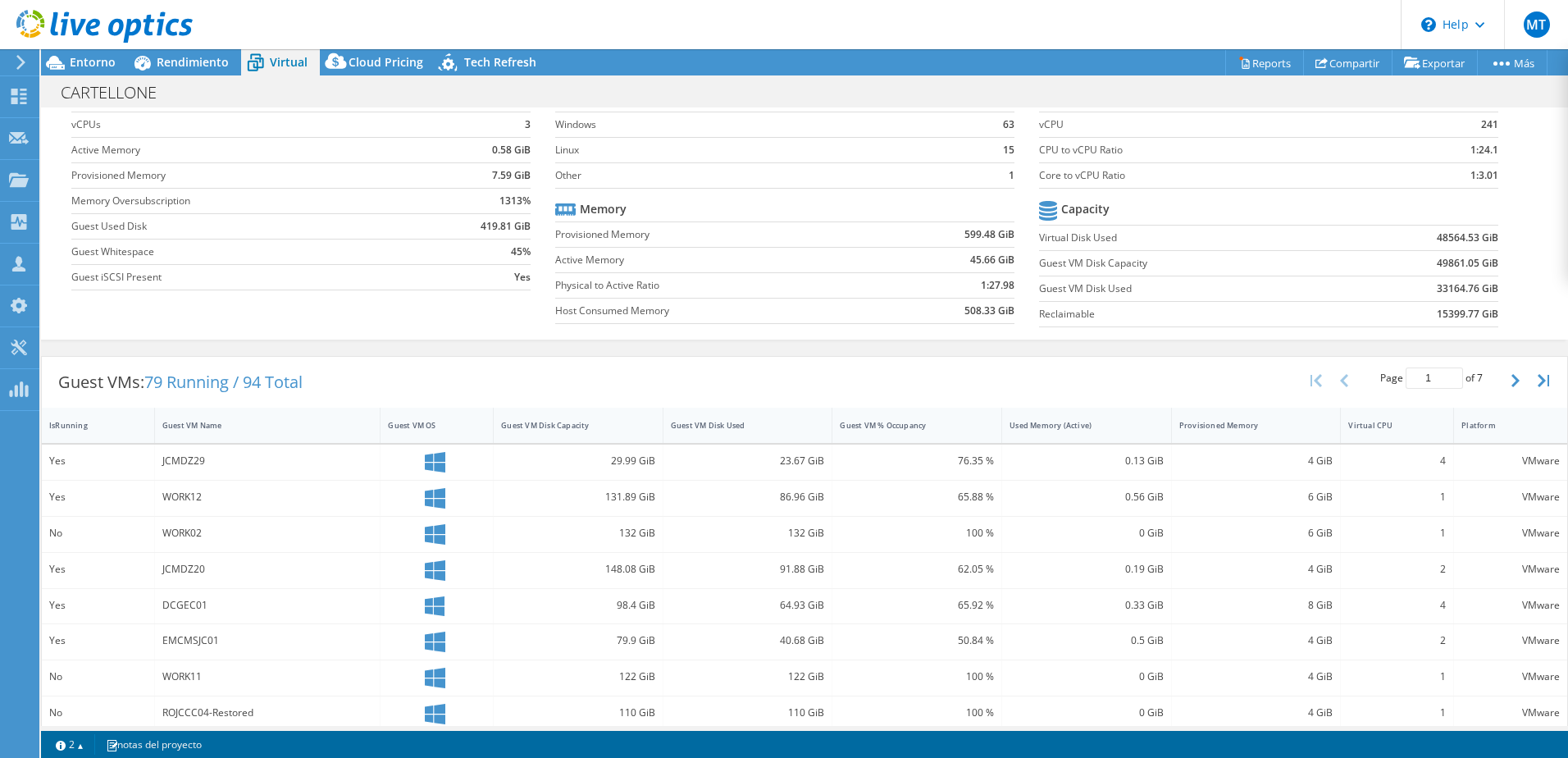
scroll to position [0, 0]
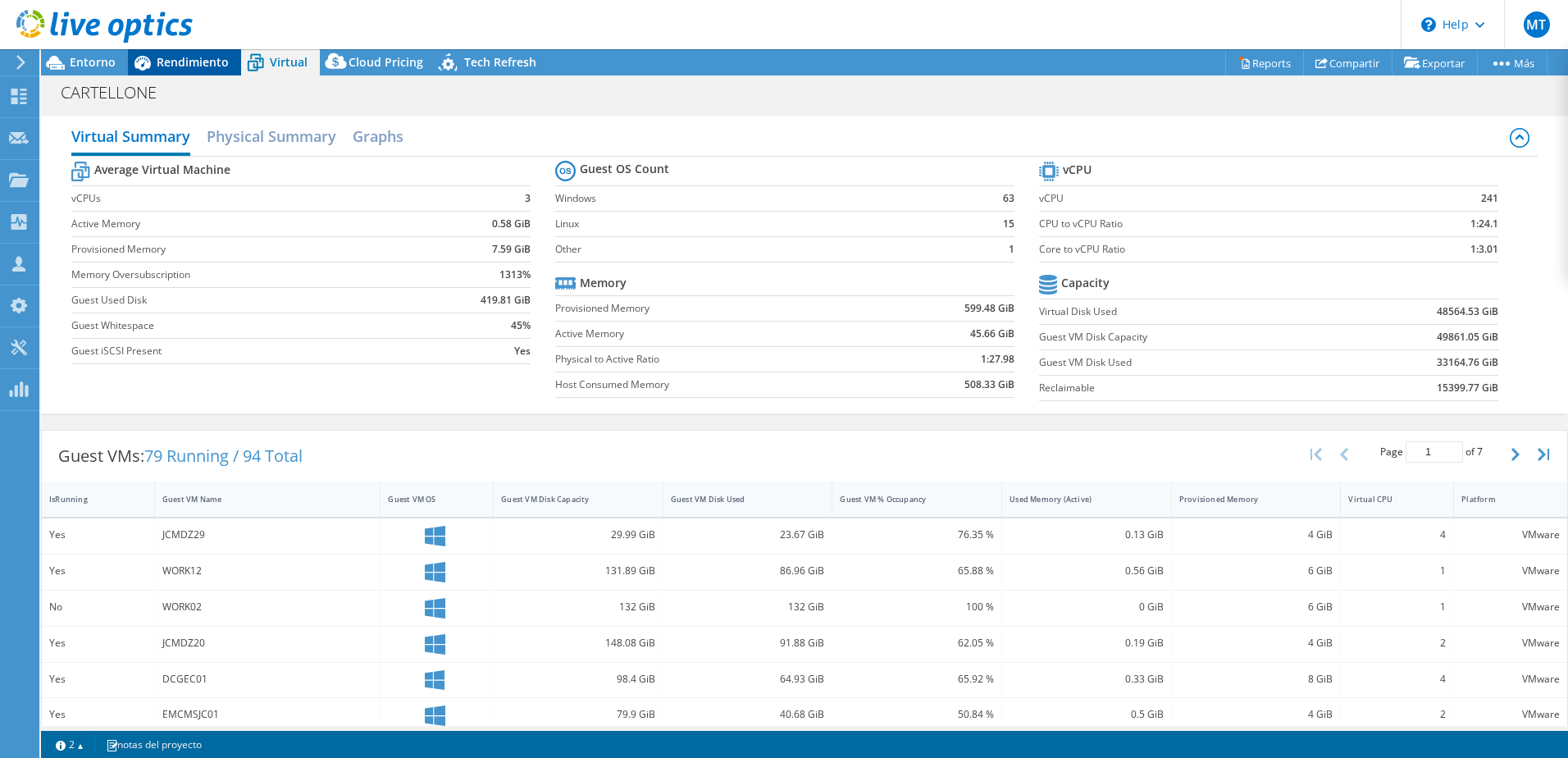
click at [193, 55] on span "Rendimiento" at bounding box center [192, 62] width 73 height 16
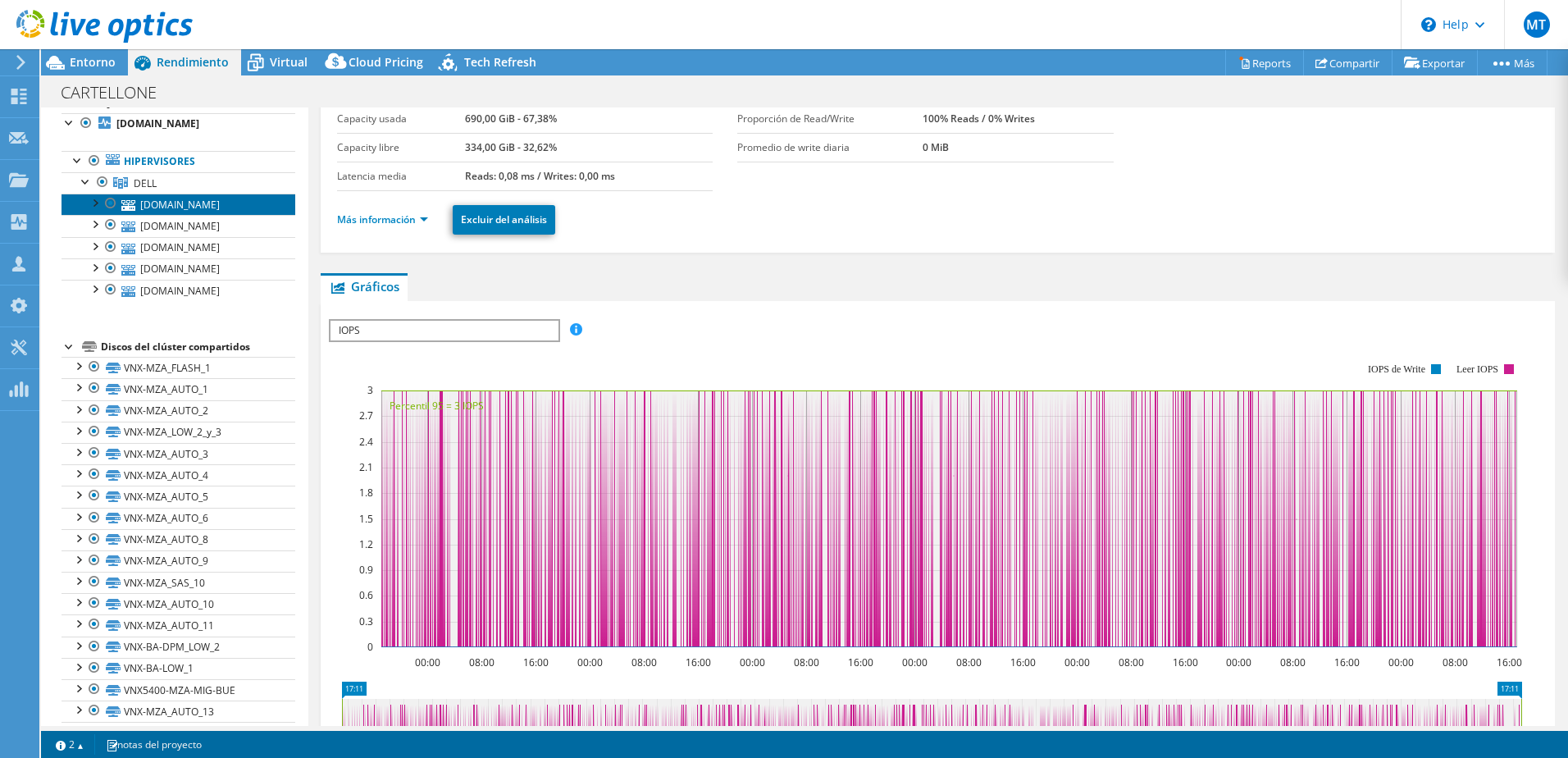
drag, startPoint x: 168, startPoint y: 205, endPoint x: 204, endPoint y: 213, distance: 36.9
click at [168, 205] on link "[DOMAIN_NAME]" at bounding box center [178, 204] width 234 height 21
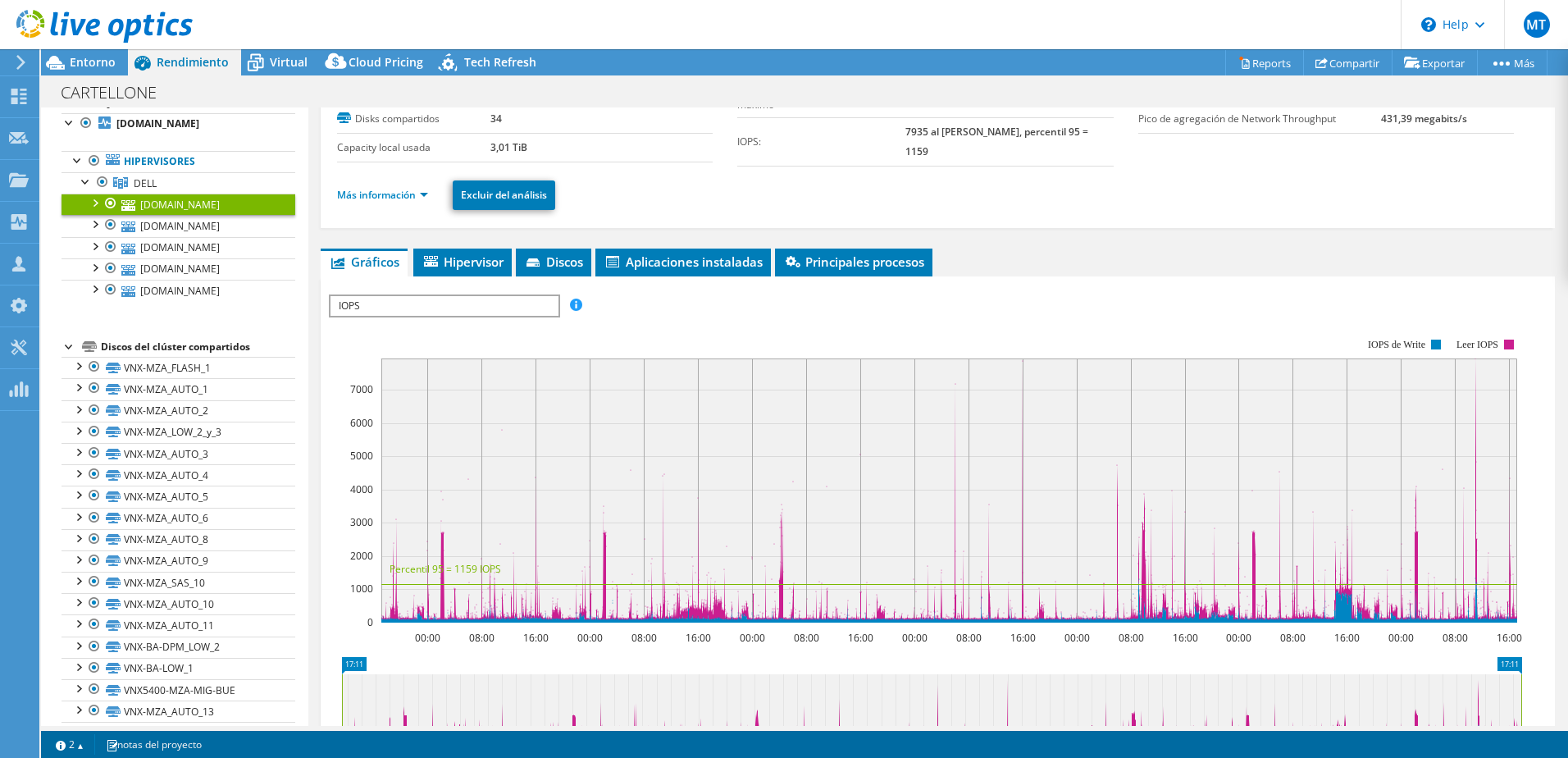
click at [390, 186] on li "Más información" at bounding box center [388, 195] width 101 height 18
click at [390, 191] on link "Más información" at bounding box center [383, 195] width 91 height 14
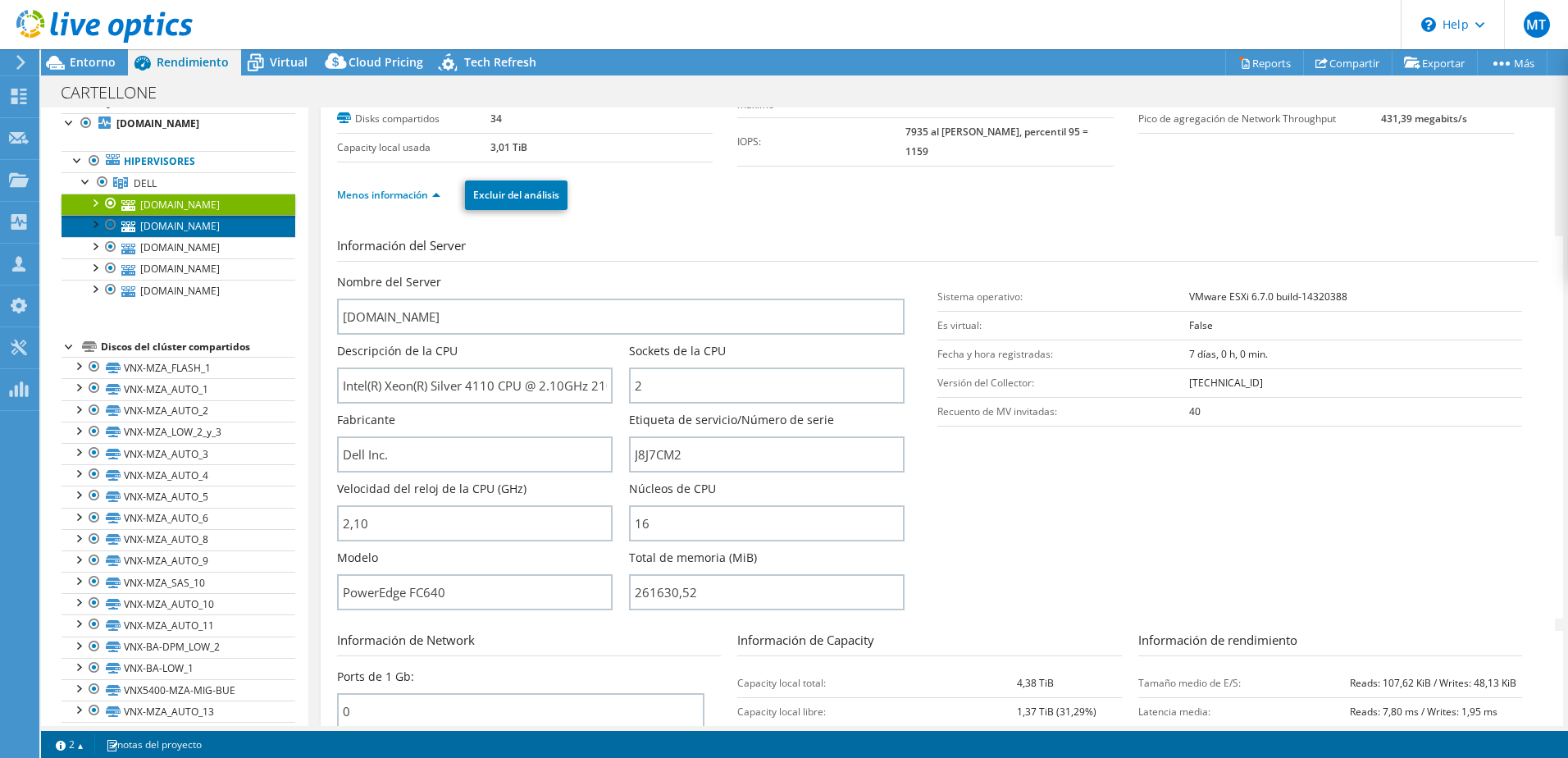
click at [256, 223] on link "[DOMAIN_NAME]" at bounding box center [178, 225] width 234 height 21
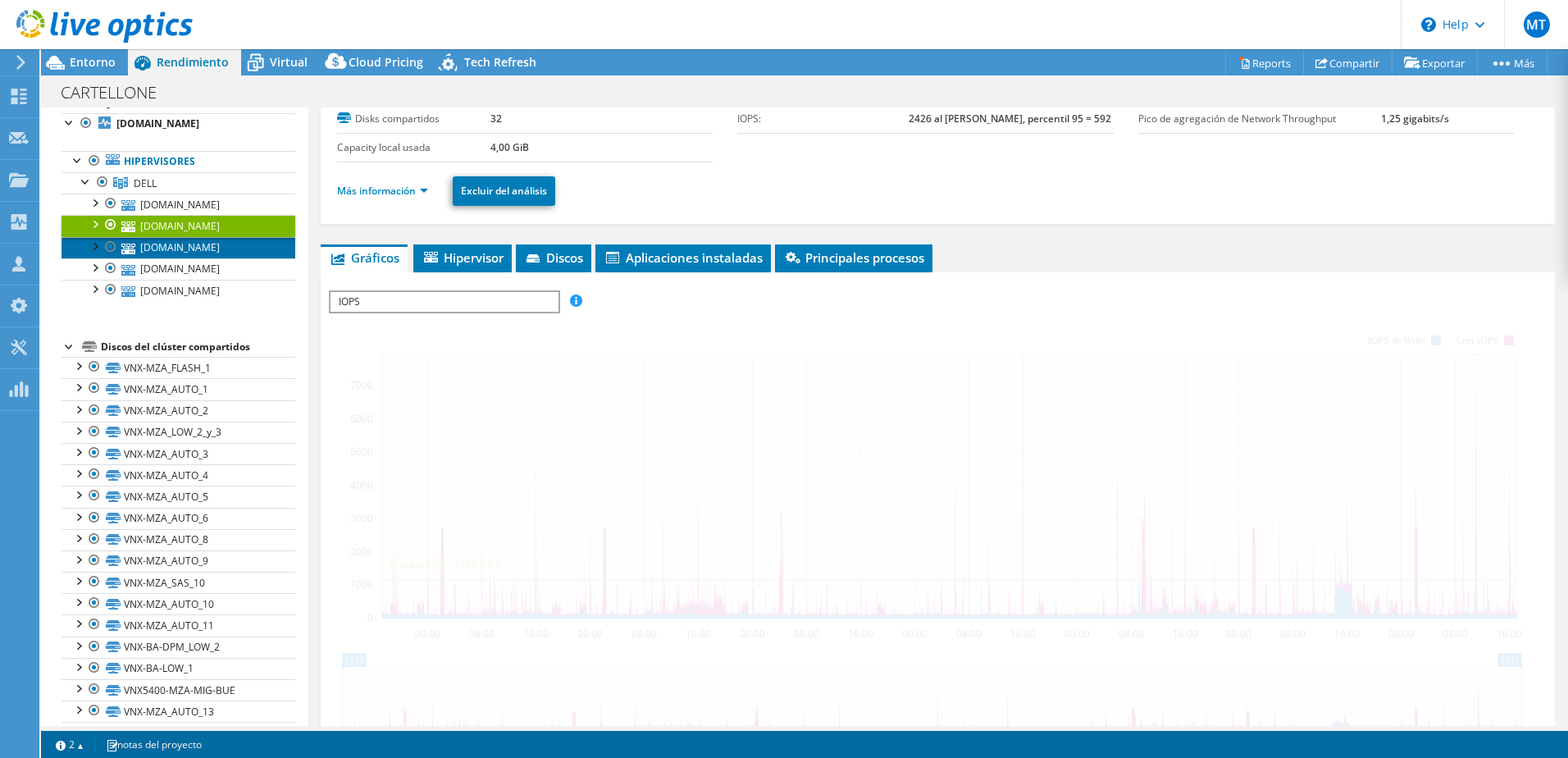
click at [252, 251] on link "[DOMAIN_NAME]" at bounding box center [178, 247] width 234 height 21
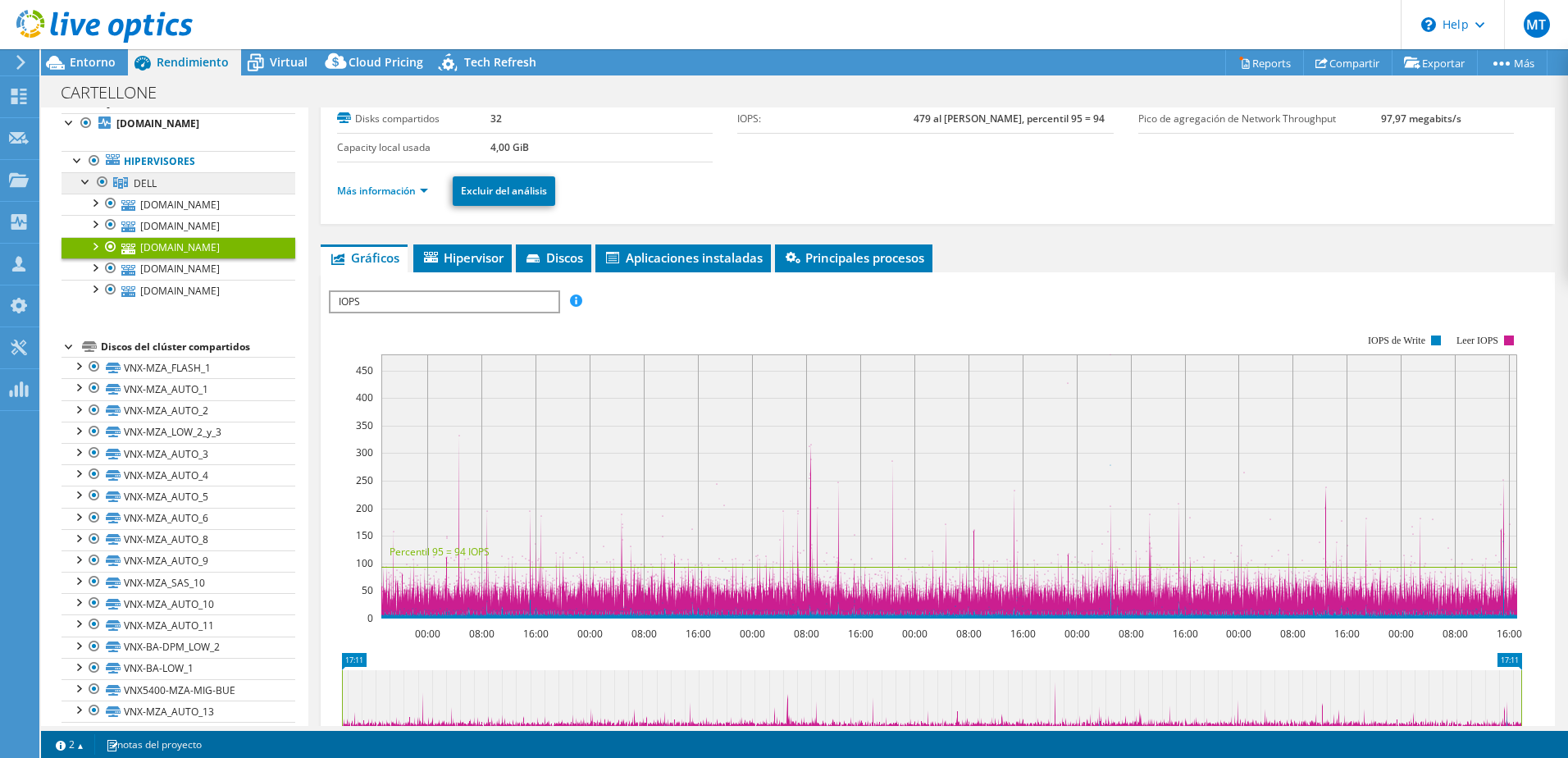
click at [232, 190] on link "DELL" at bounding box center [178, 183] width 234 height 21
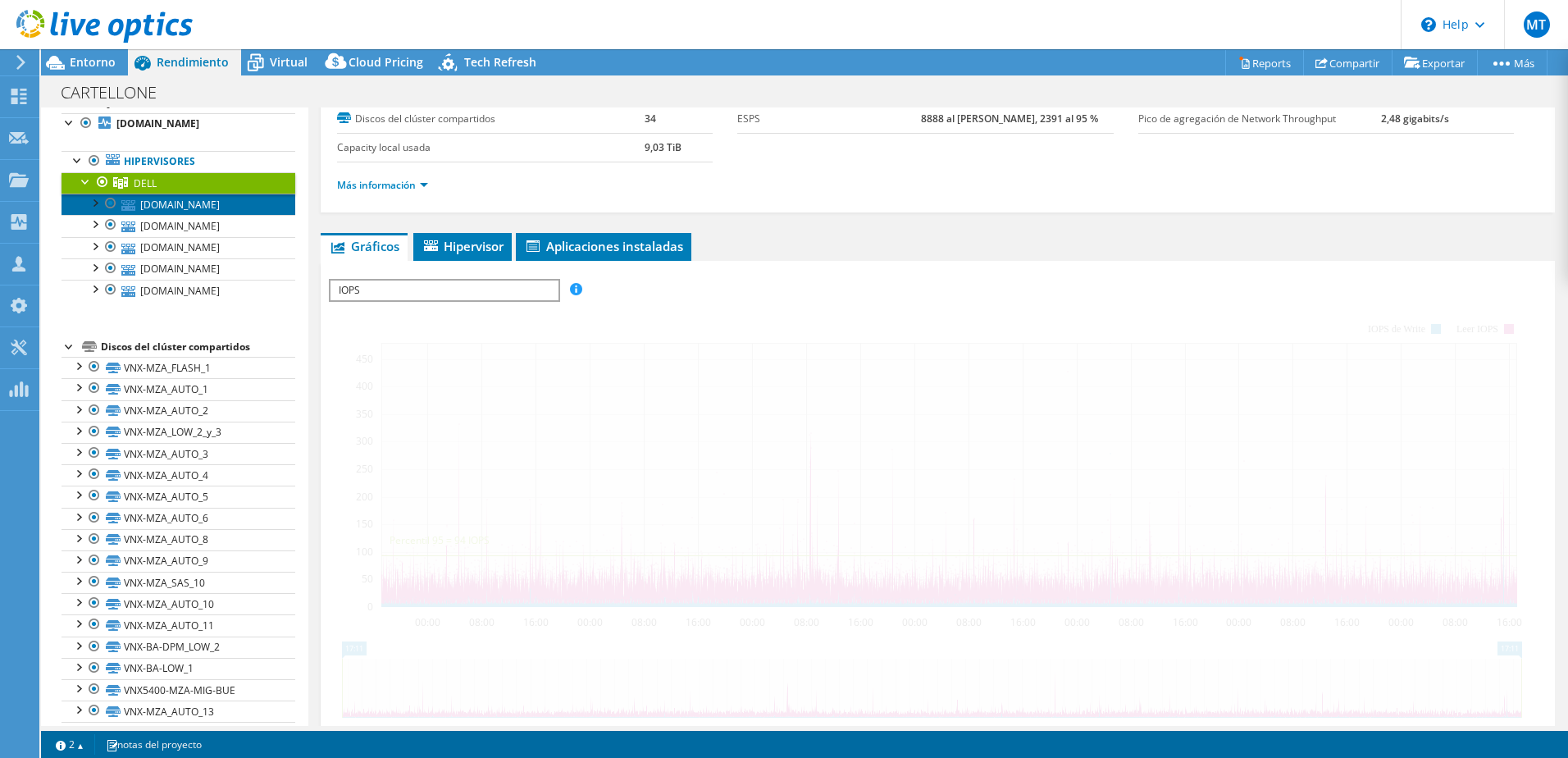
click at [236, 205] on link "[DOMAIN_NAME]" at bounding box center [178, 204] width 234 height 21
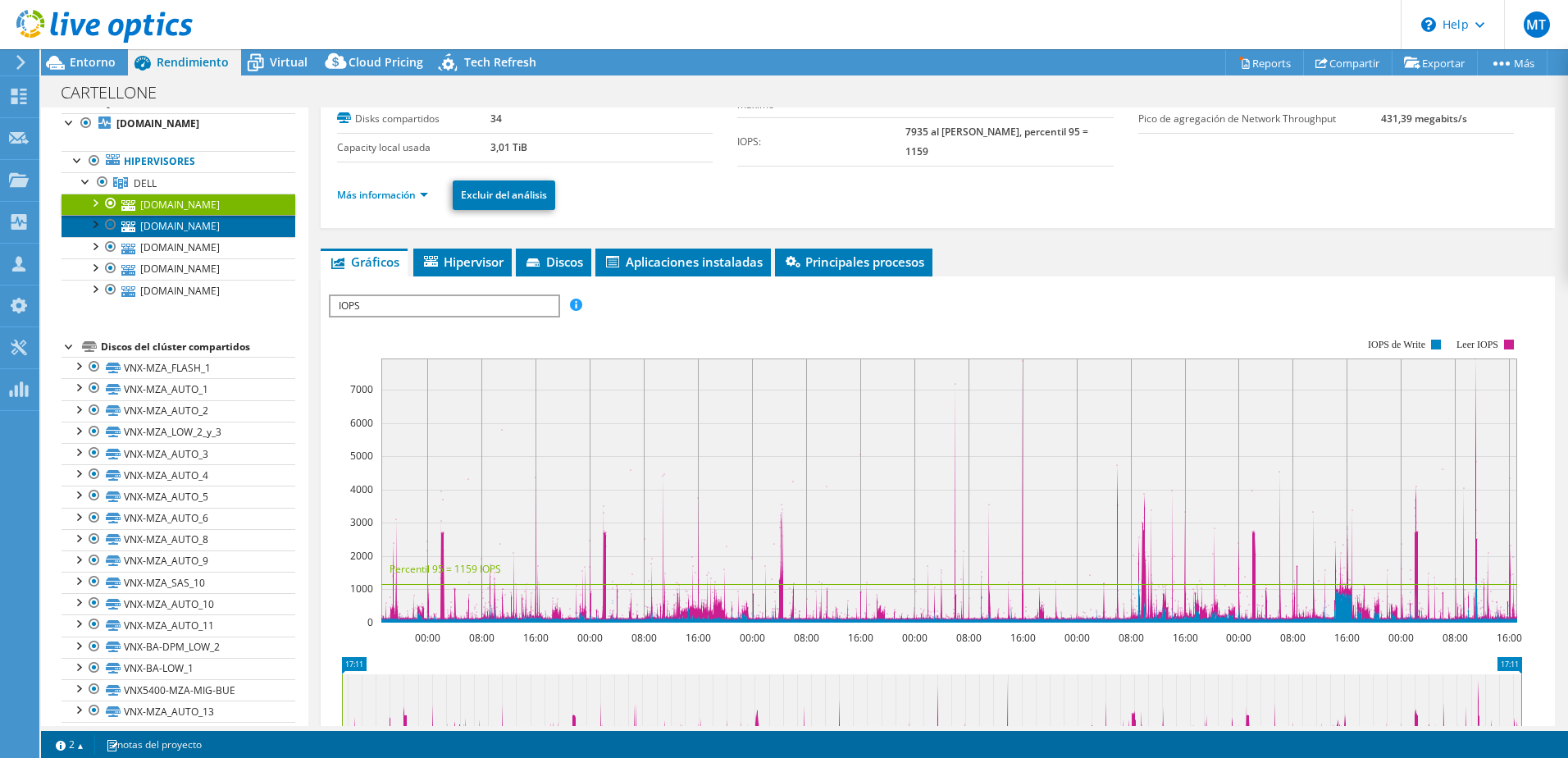
click at [224, 225] on link "[DOMAIN_NAME]" at bounding box center [178, 225] width 234 height 21
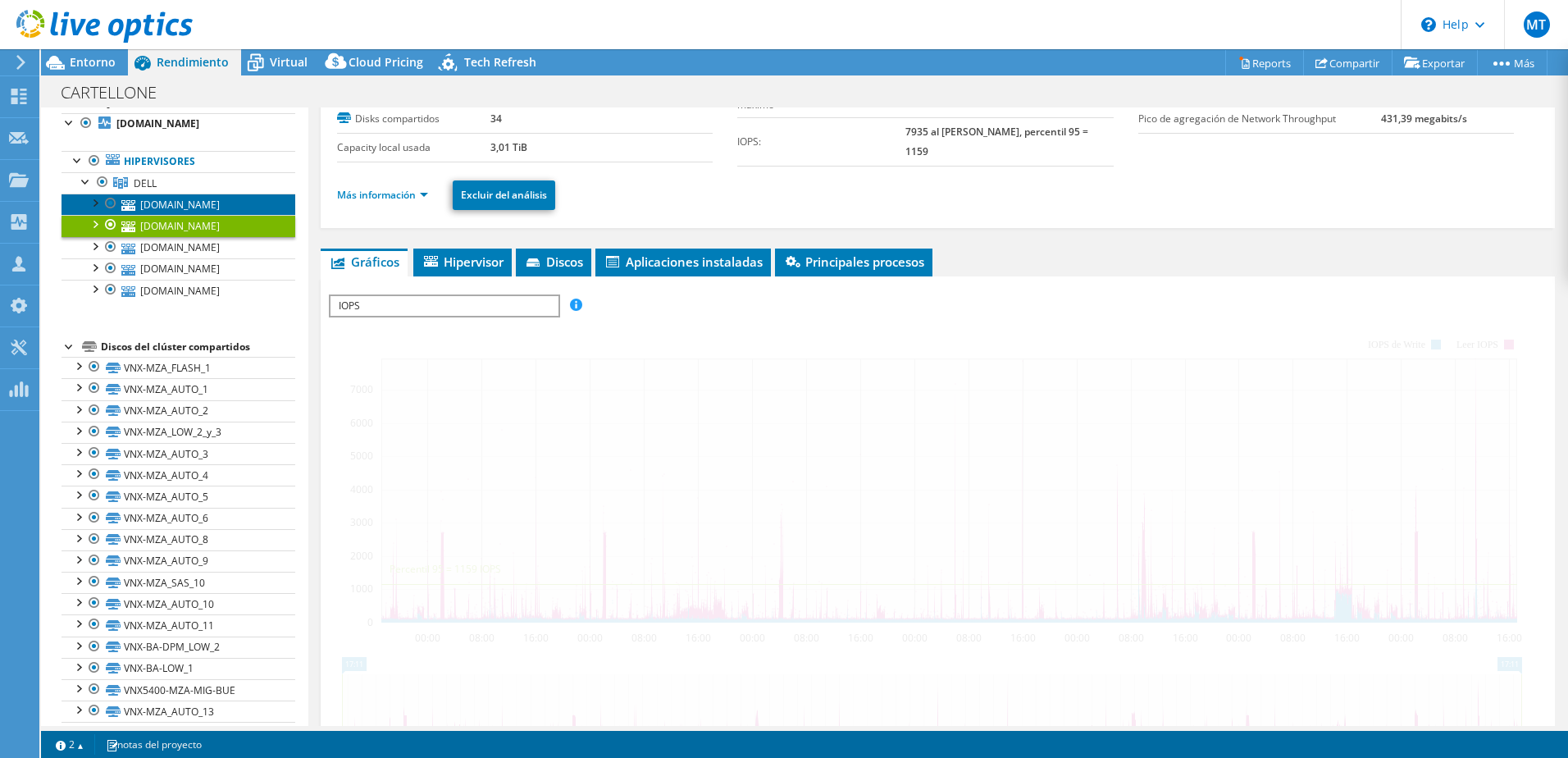
click at [231, 204] on link "[DOMAIN_NAME]" at bounding box center [178, 204] width 234 height 21
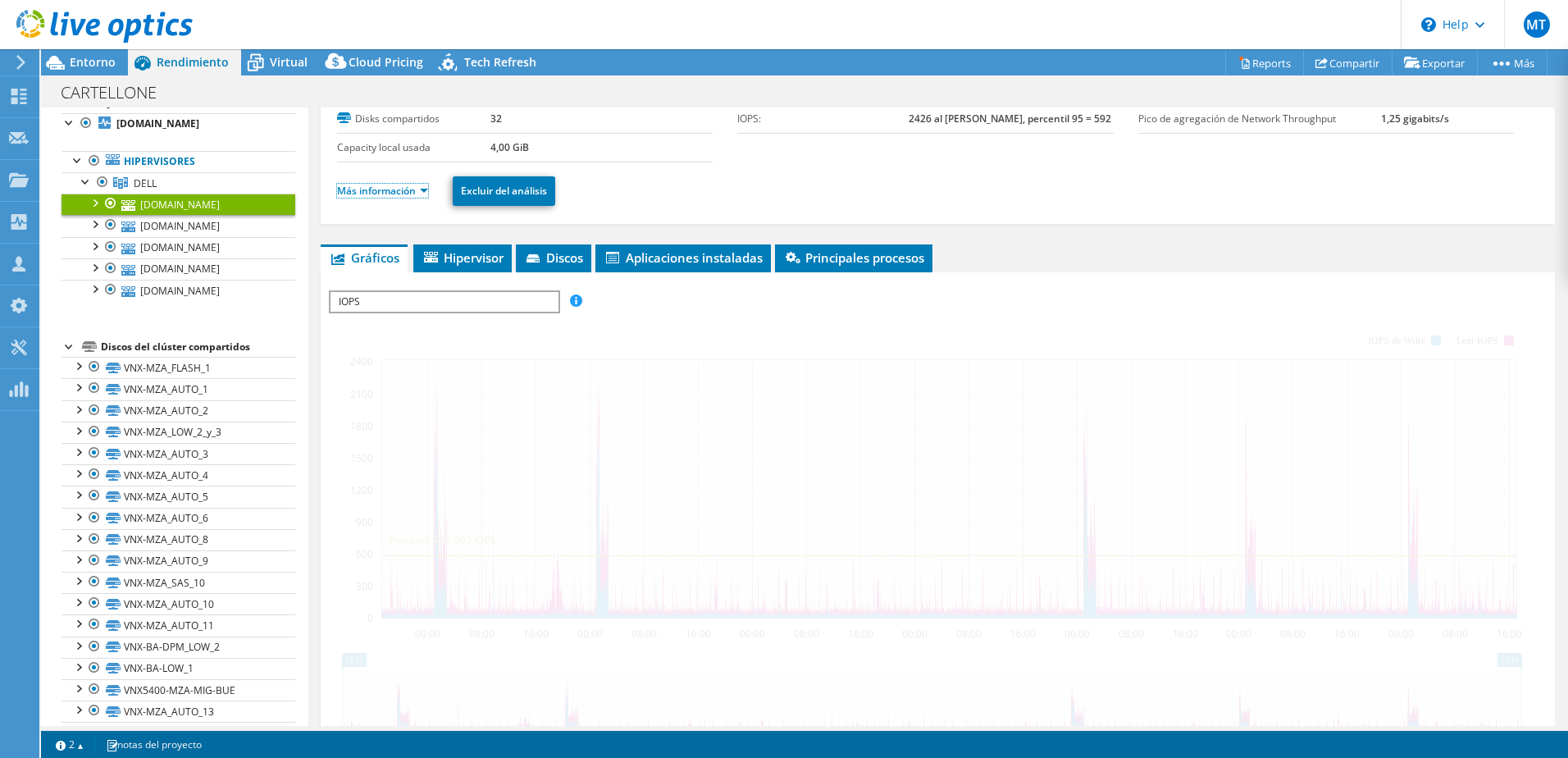
click at [350, 194] on link "Más información" at bounding box center [383, 190] width 91 height 14
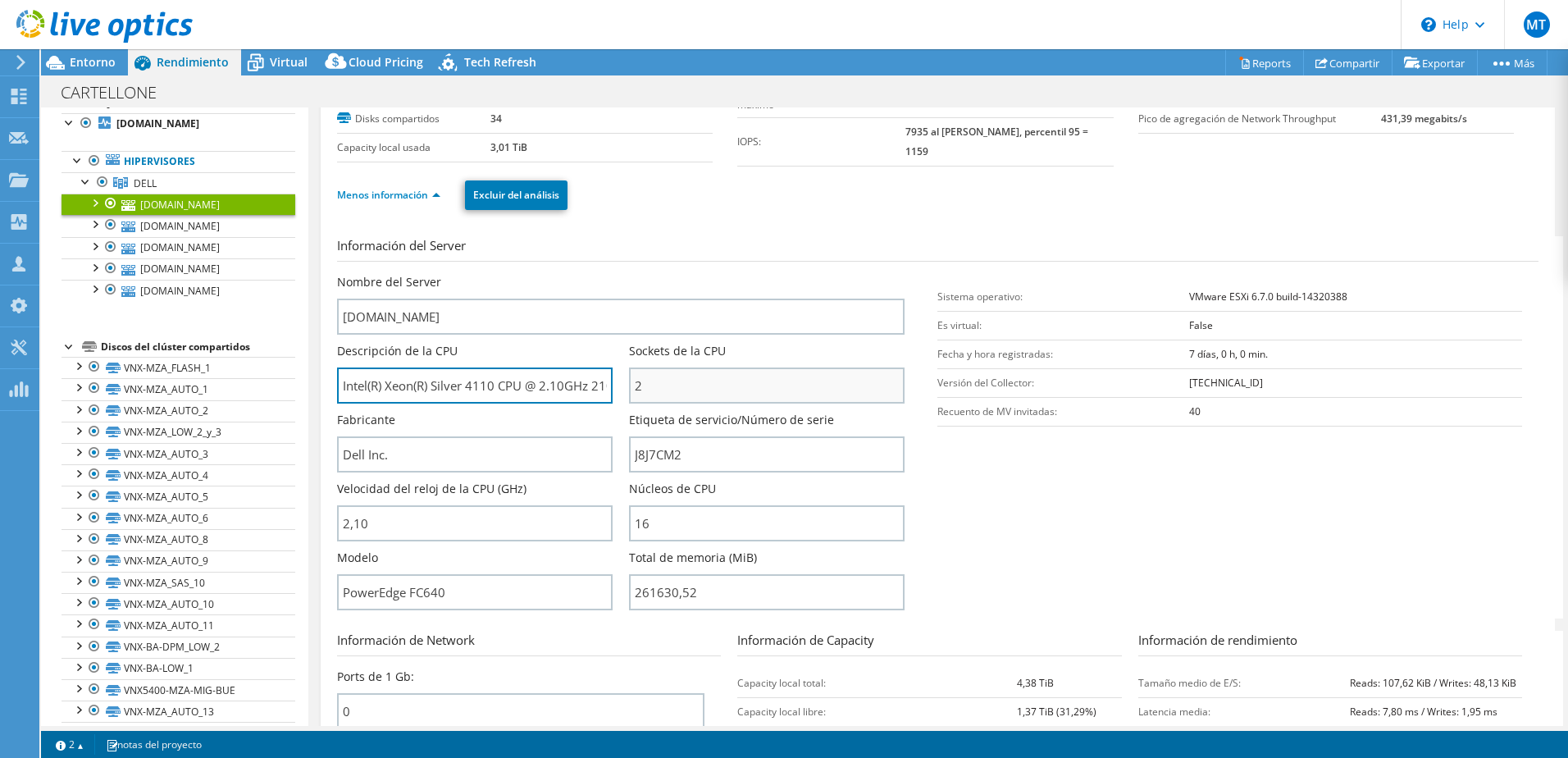
scroll to position [0, 37]
drag, startPoint x: 544, startPoint y: 381, endPoint x: 641, endPoint y: 372, distance: 97.4
click at [641, 274] on div "Nombre del Server armdzvnx02b02.holding.org Descripción de la CPU Intel(R) Xeon…" at bounding box center [630, 274] width 585 height 0
click at [990, 500] on section "Información del Server Nombre del Server armdzvnx02b02.holding.org Descripción …" at bounding box center [942, 427] width 1210 height 382
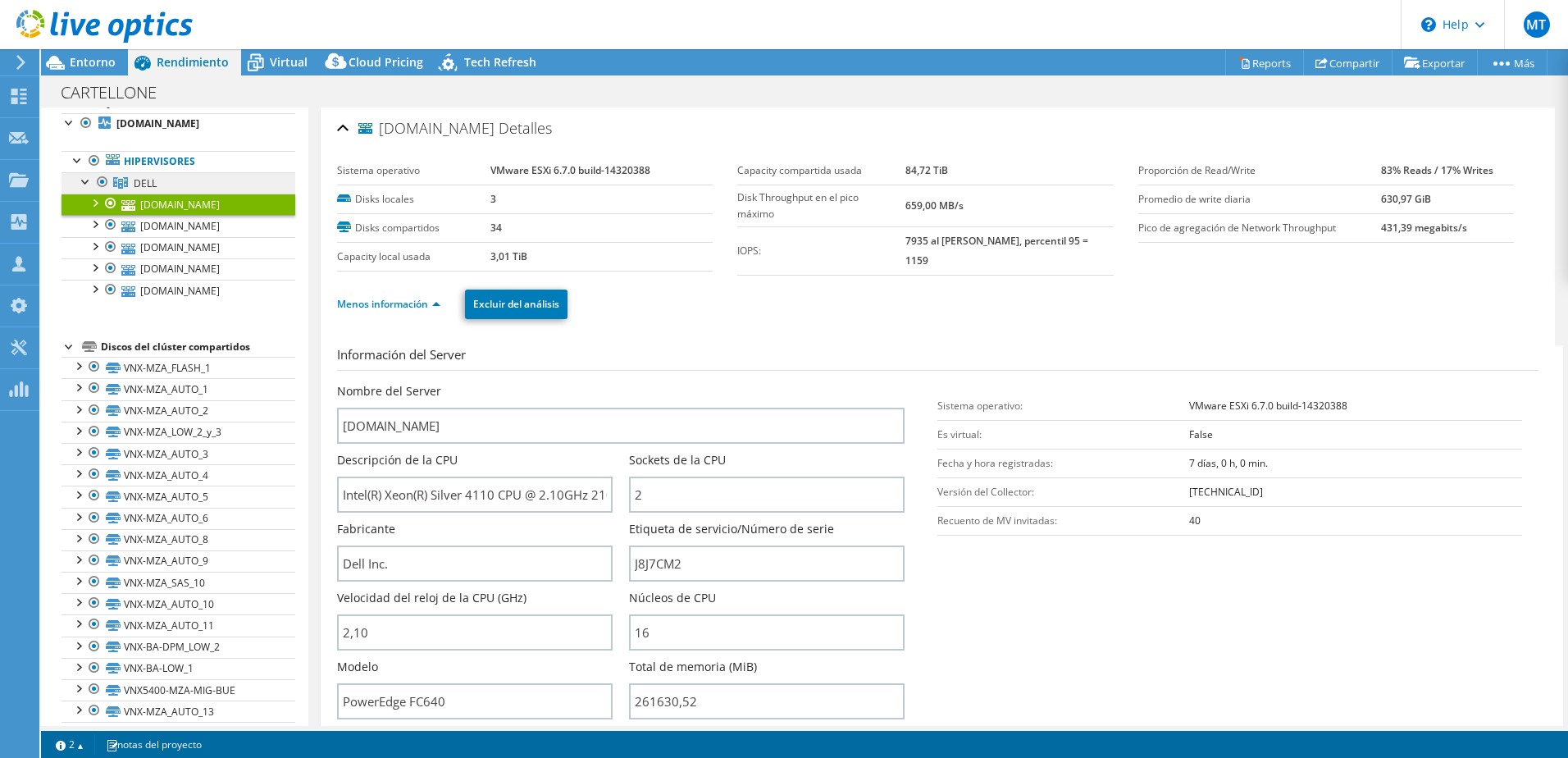
drag, startPoint x: 171, startPoint y: 183, endPoint x: 200, endPoint y: 182, distance: 29.0
click at [171, 183] on link "DELL" at bounding box center [178, 183] width 234 height 21
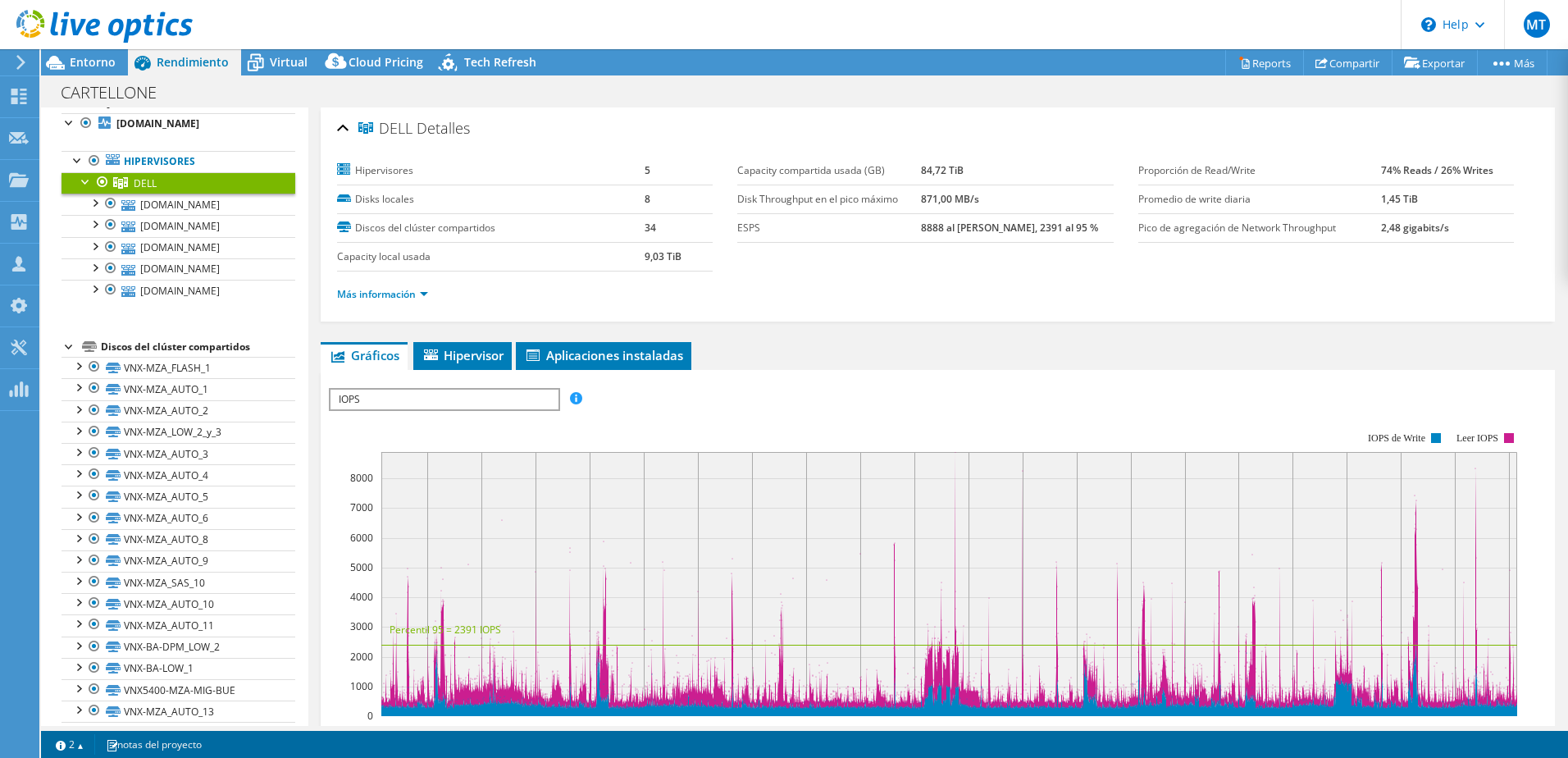
click at [530, 398] on span "IOPS" at bounding box center [444, 399] width 227 height 20
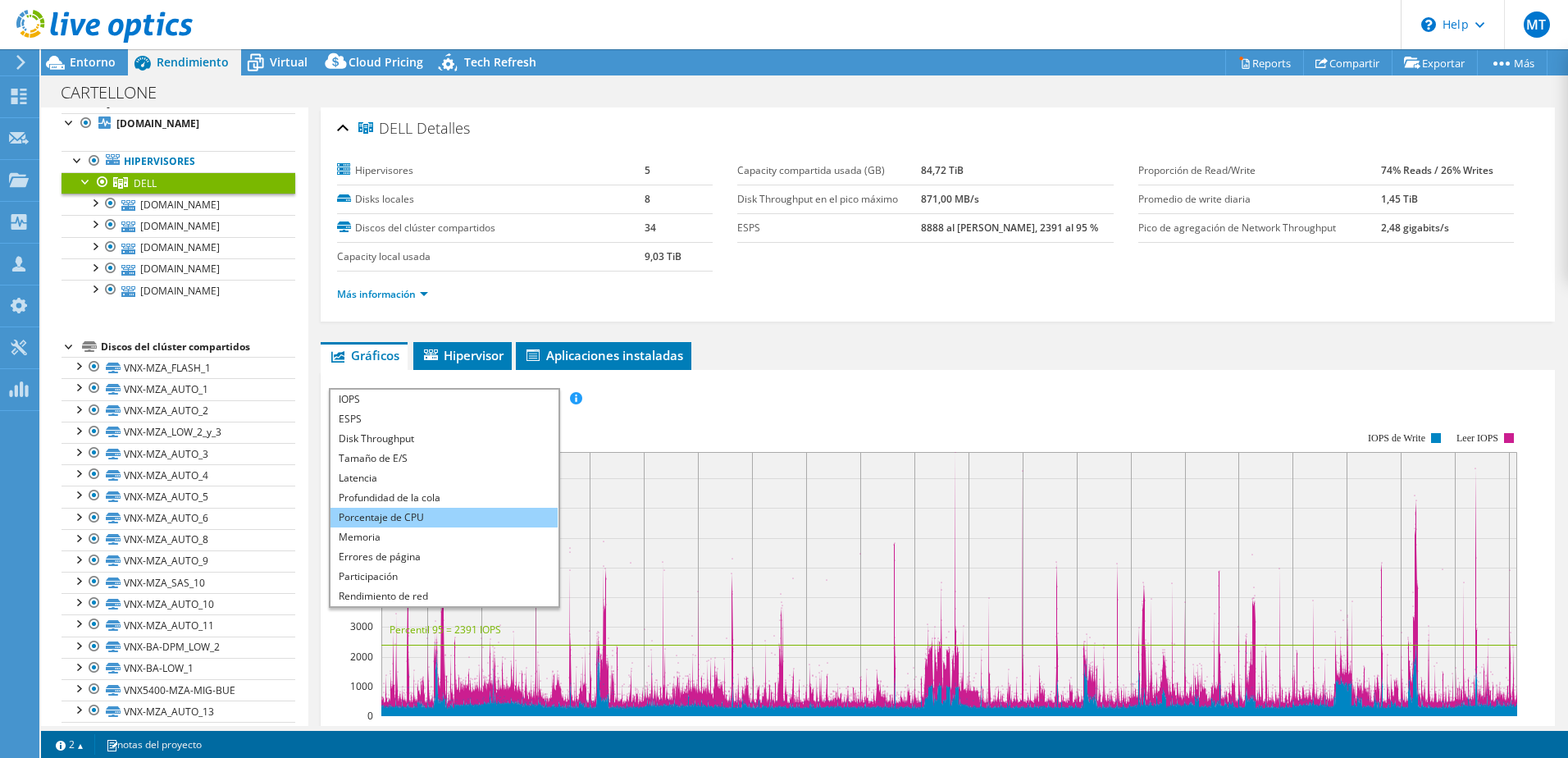
click at [458, 513] on li "Porcentaje de CPU" at bounding box center [444, 517] width 227 height 20
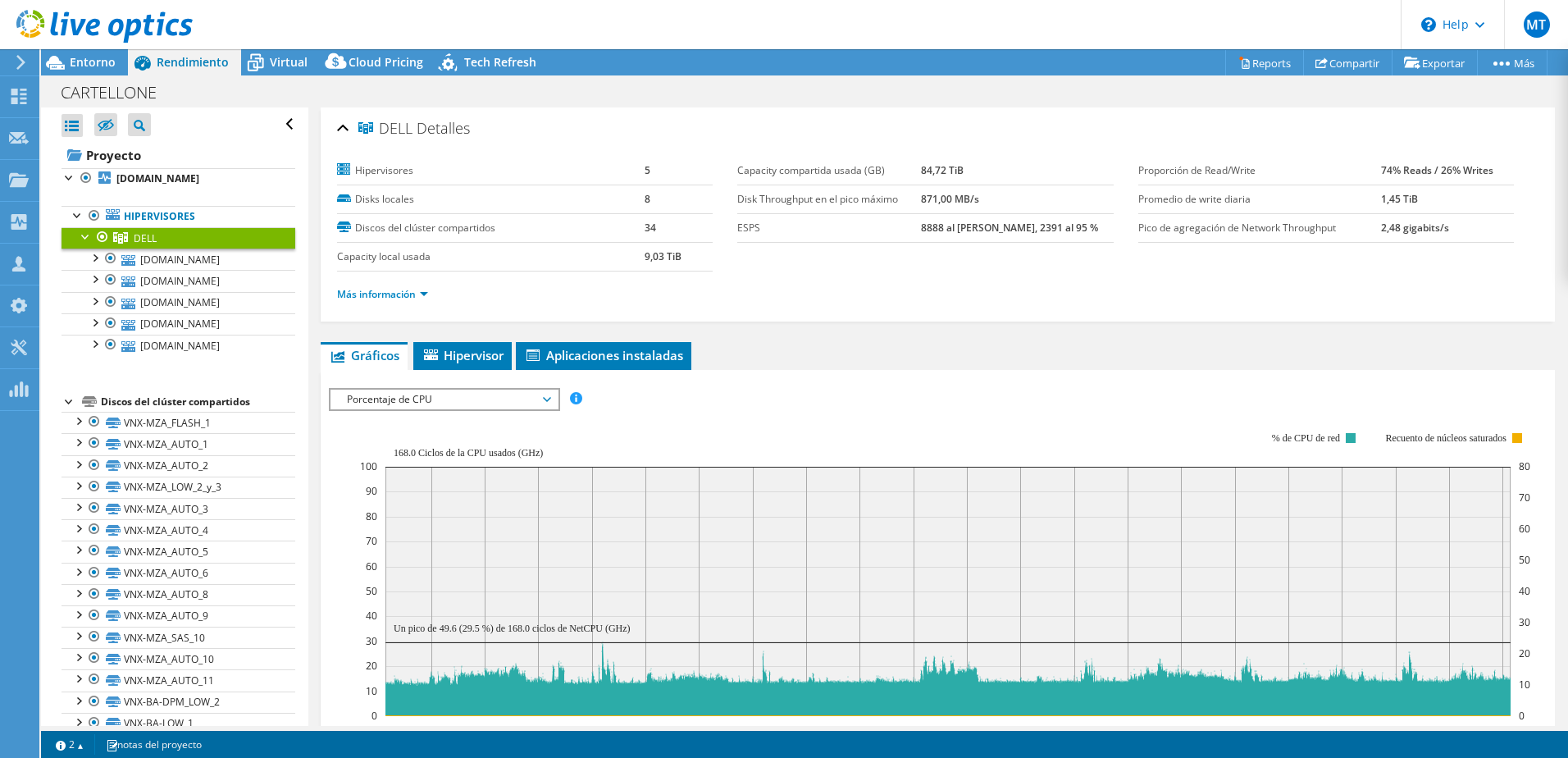
select select "USD"
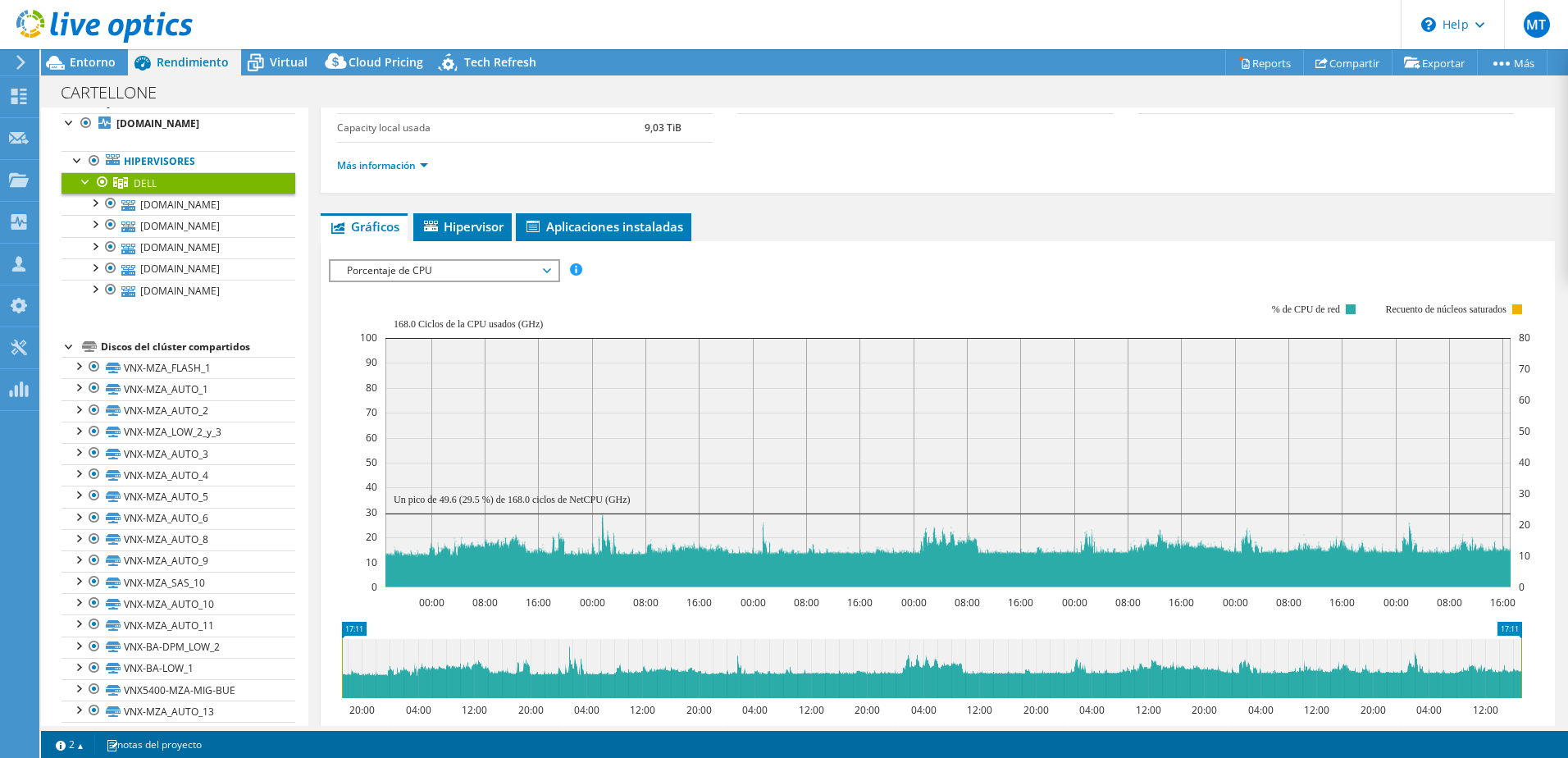
scroll to position [74, 0]
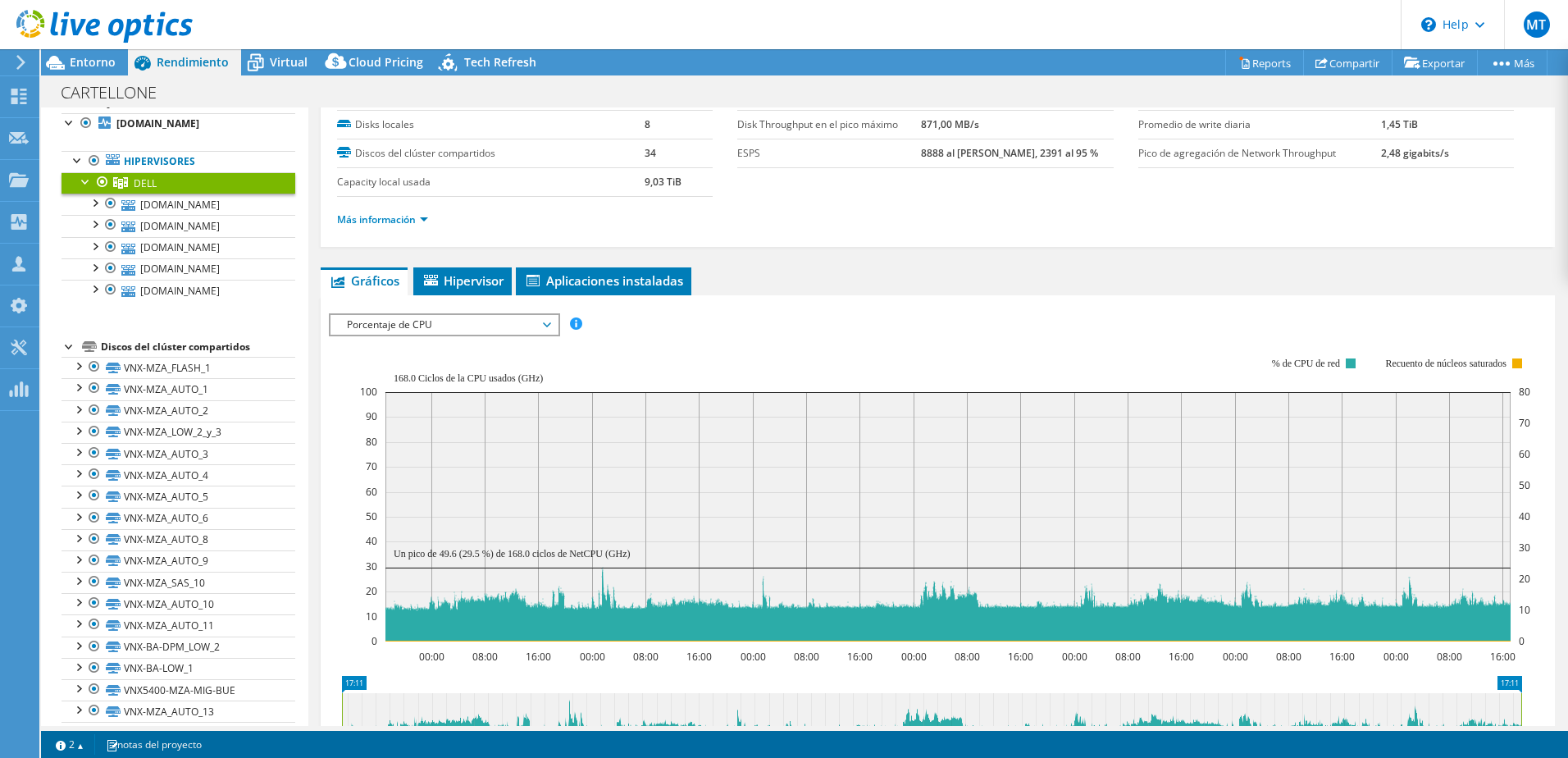
click at [516, 322] on span "Porcentaje de CPU" at bounding box center [444, 325] width 211 height 20
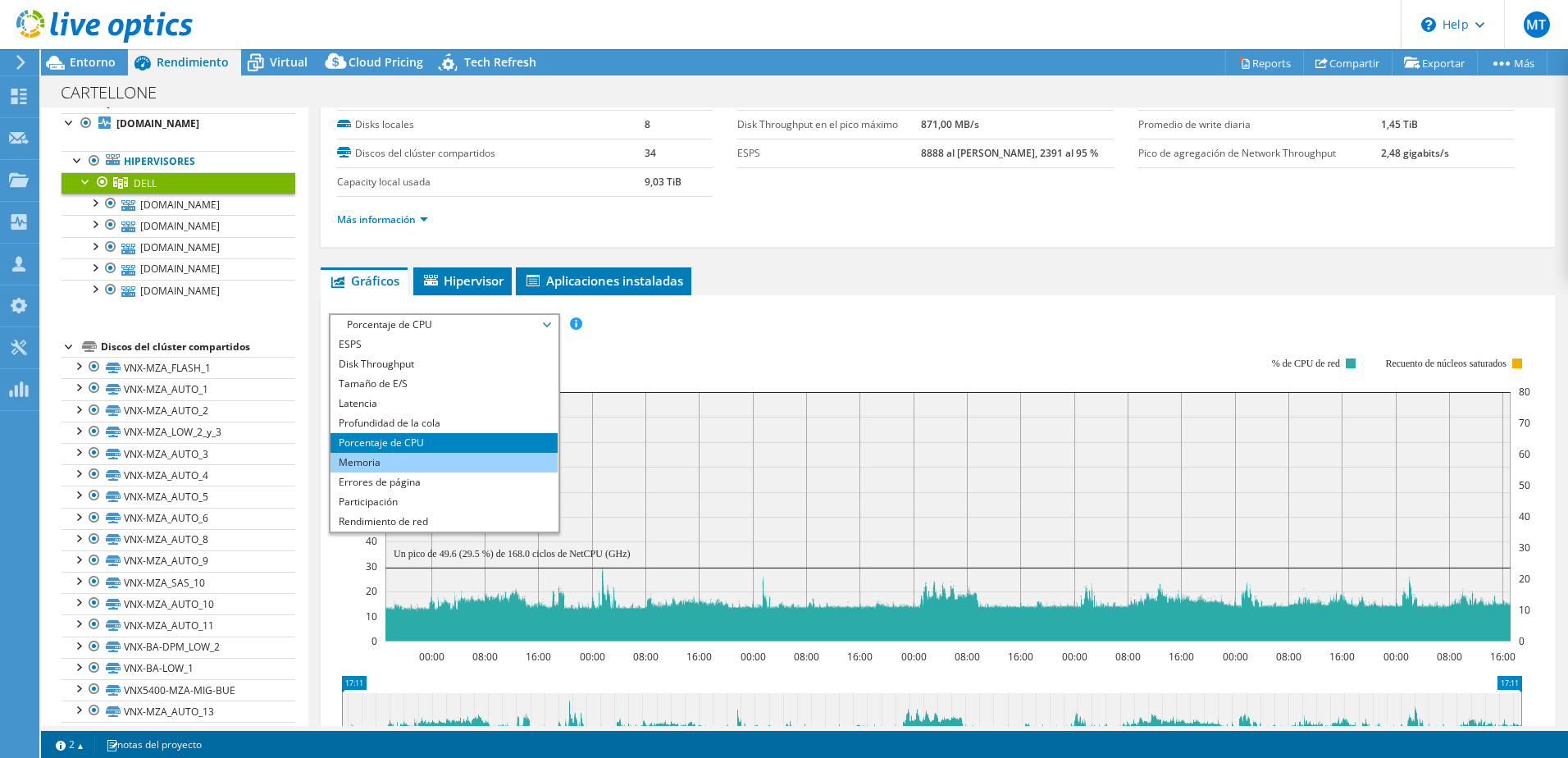
click at [361, 461] on li "Memoria" at bounding box center [444, 462] width 227 height 20
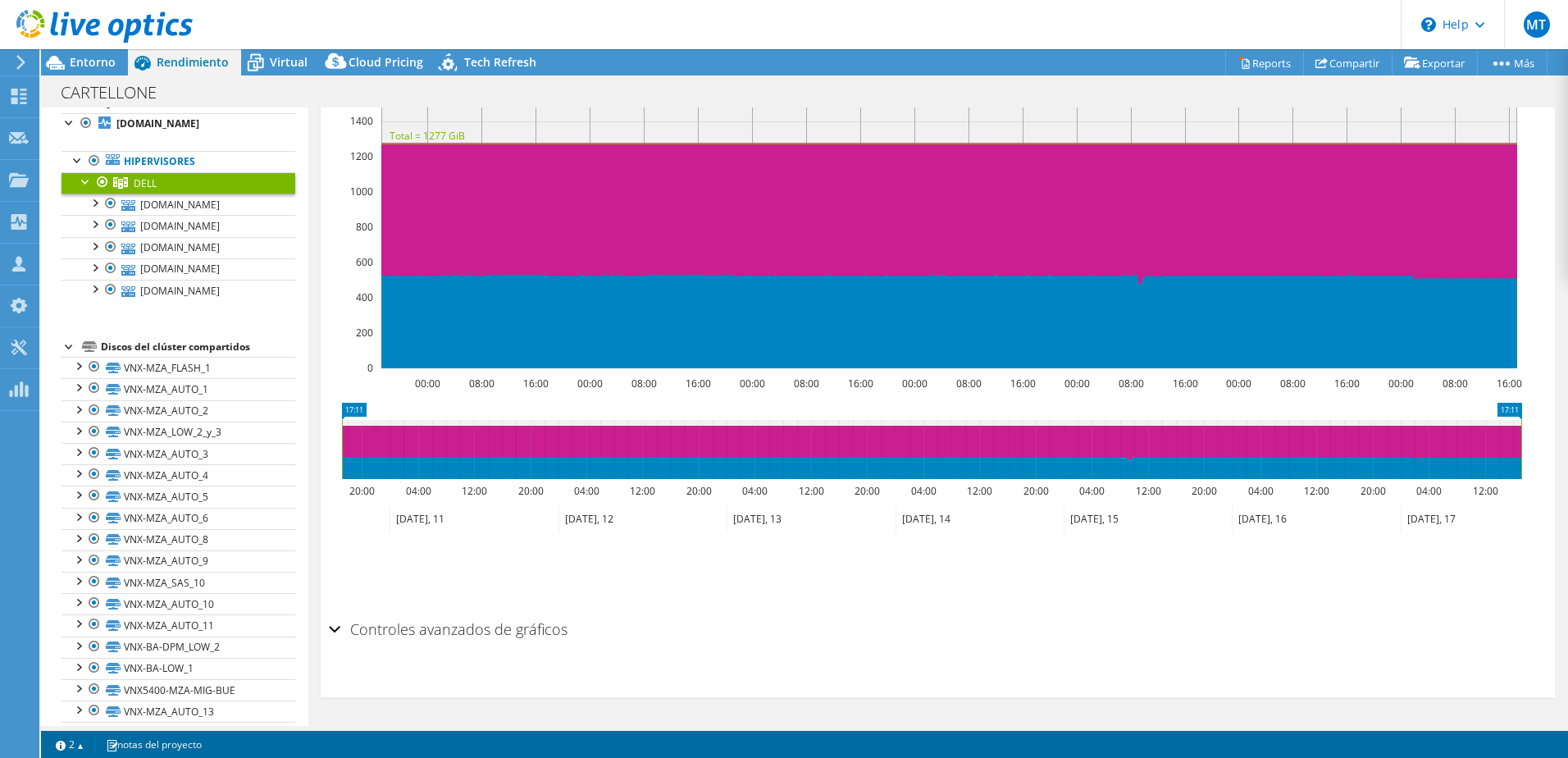
scroll to position [128, 0]
